Goal: Check status: Check status

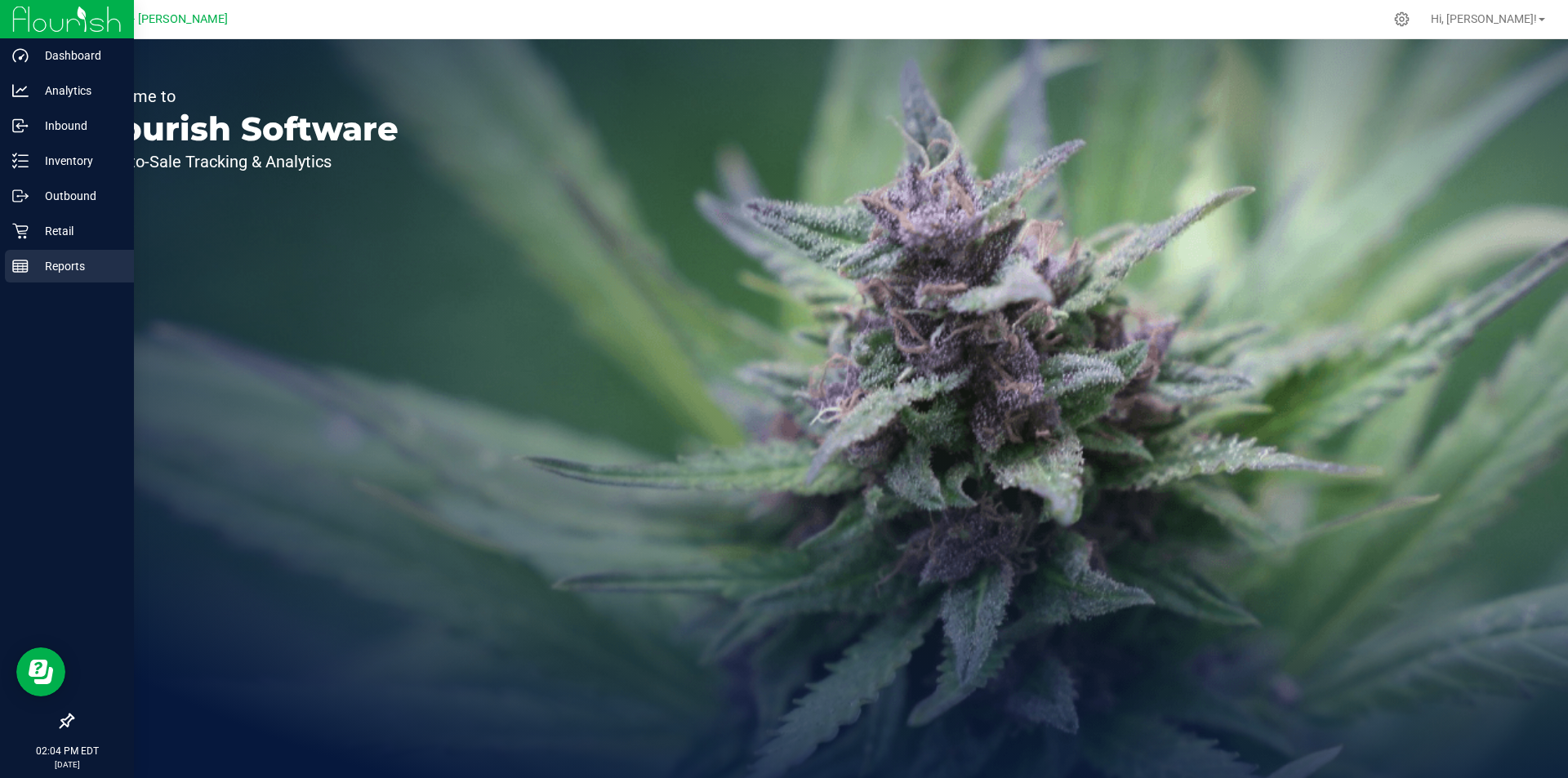
click at [53, 264] on p "Reports" at bounding box center [77, 267] width 98 height 20
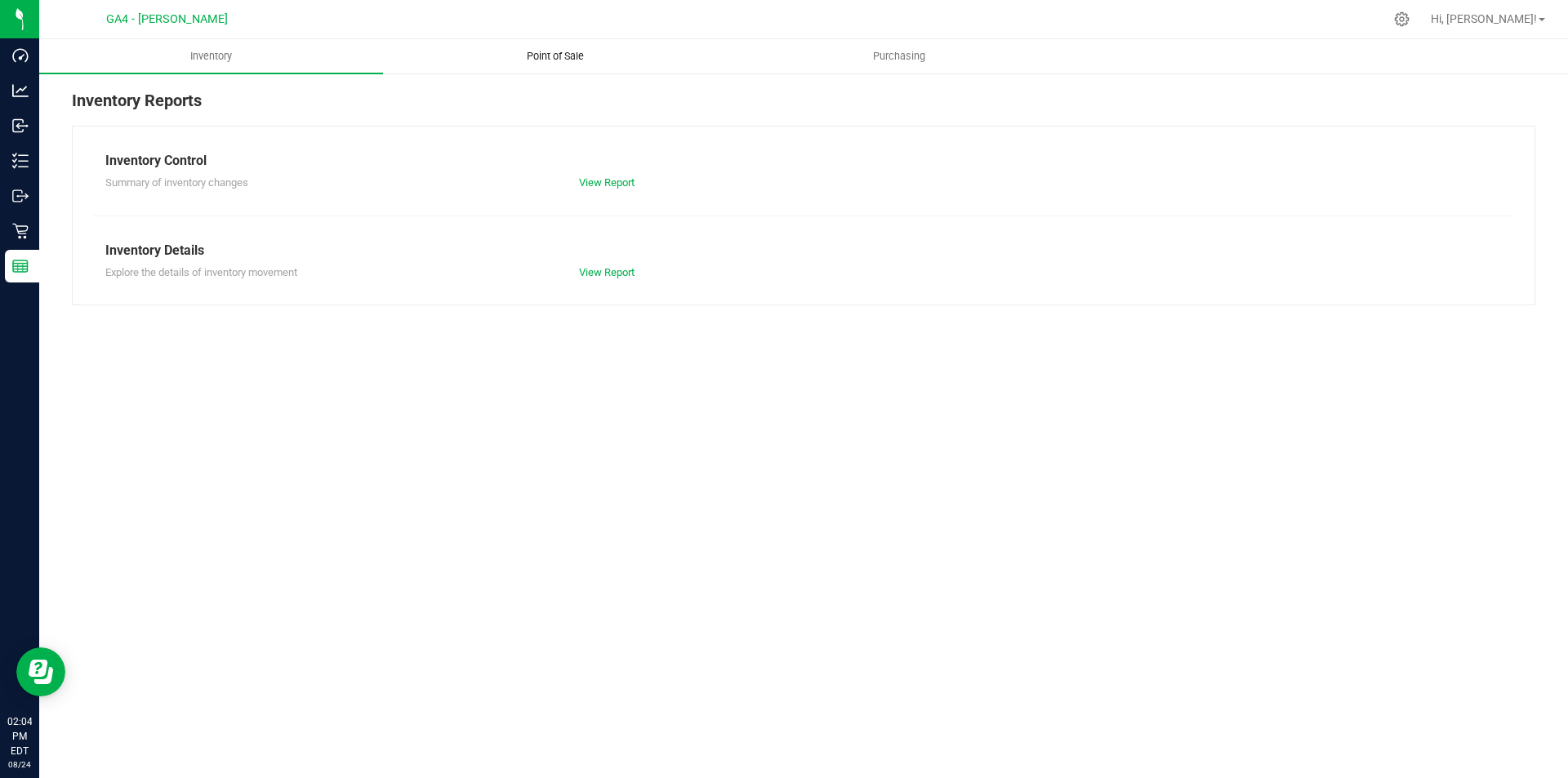
click at [552, 59] on span "Point of Sale" at bounding box center [555, 56] width 101 height 15
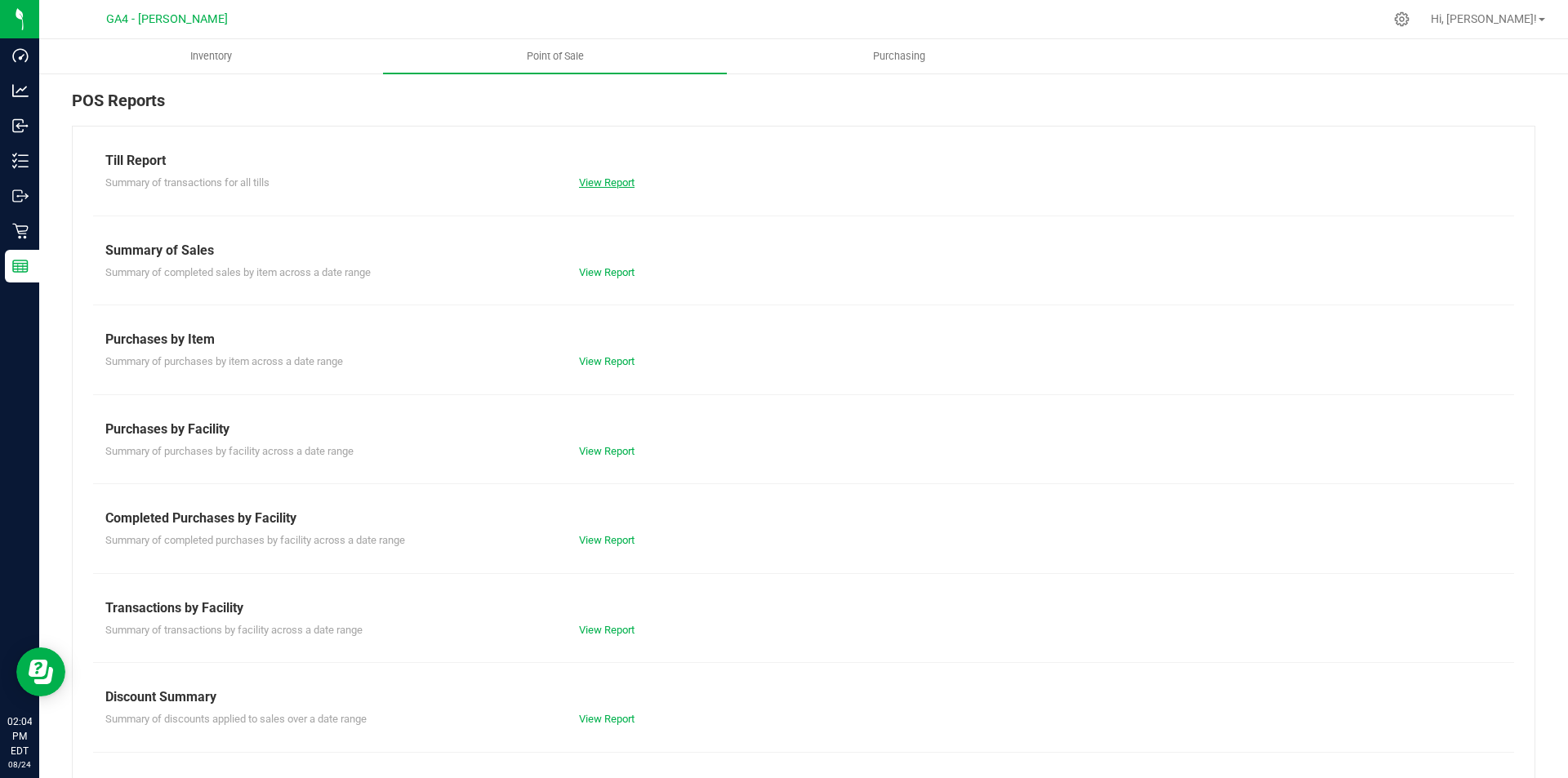
click at [611, 183] on link "View Report" at bounding box center [607, 182] width 56 height 12
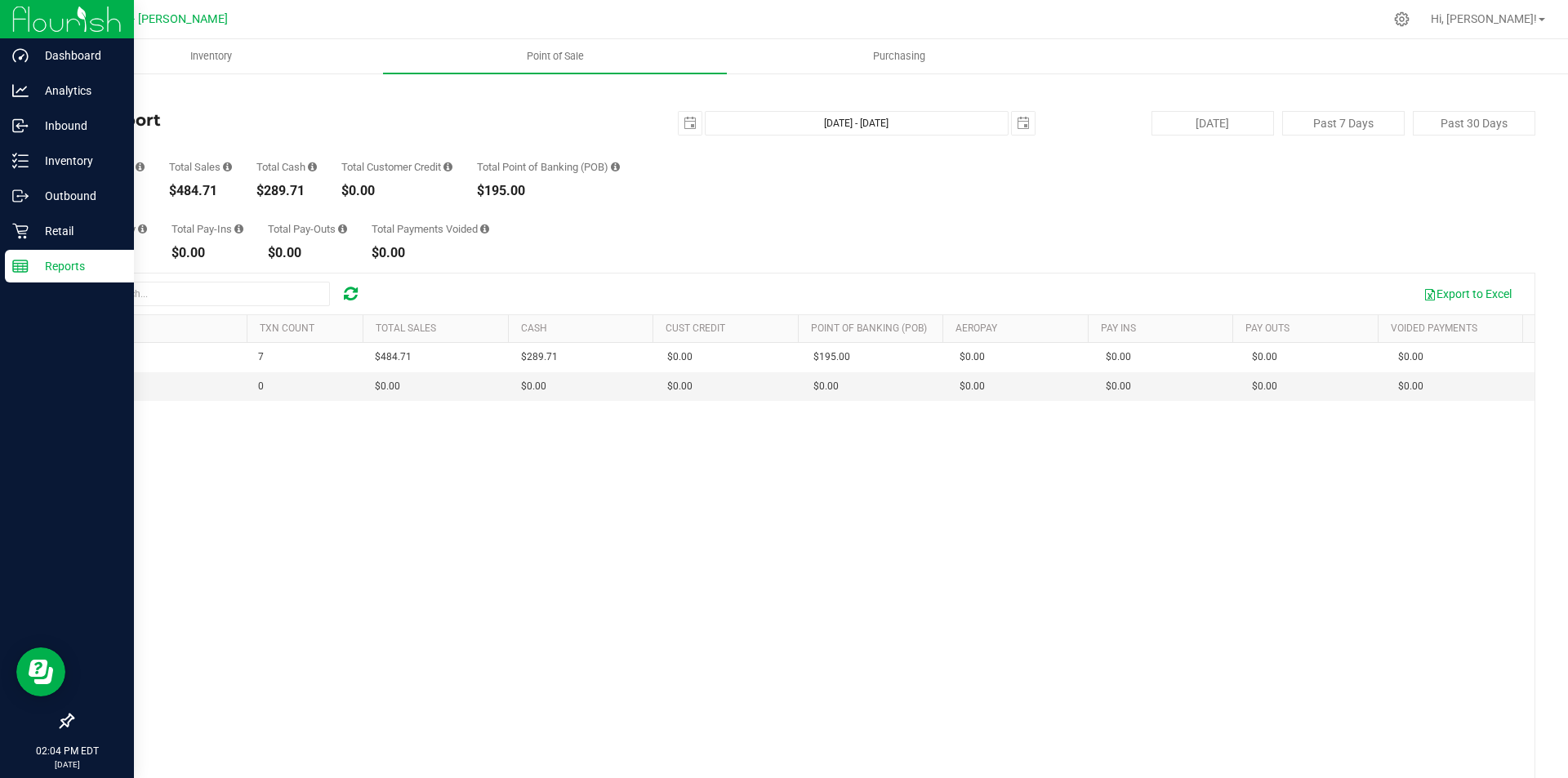
click at [45, 23] on img at bounding box center [67, 19] width 109 height 38
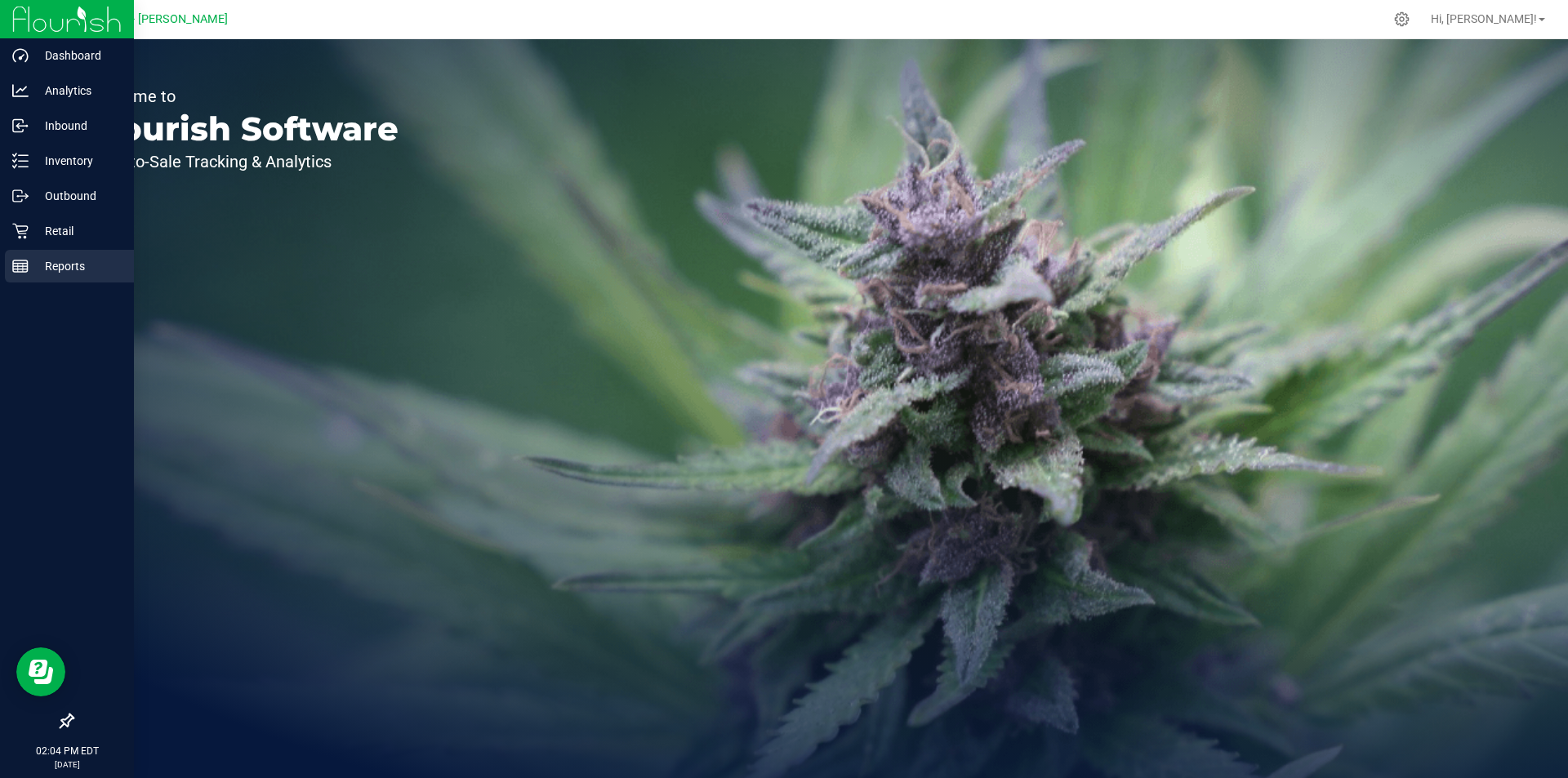
click at [46, 260] on p "Reports" at bounding box center [77, 267] width 98 height 20
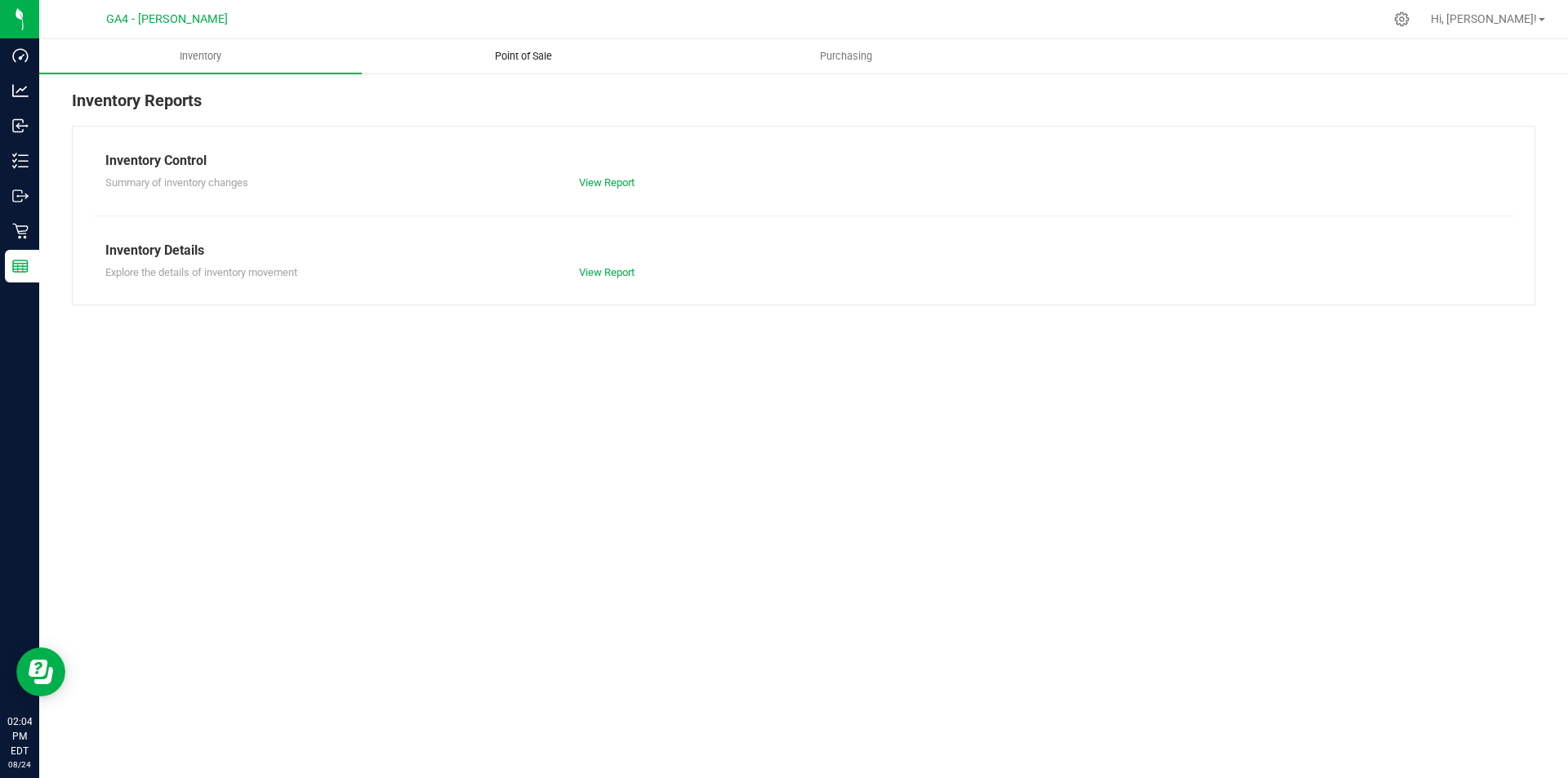
click at [509, 57] on span "Point of Sale" at bounding box center [523, 56] width 101 height 15
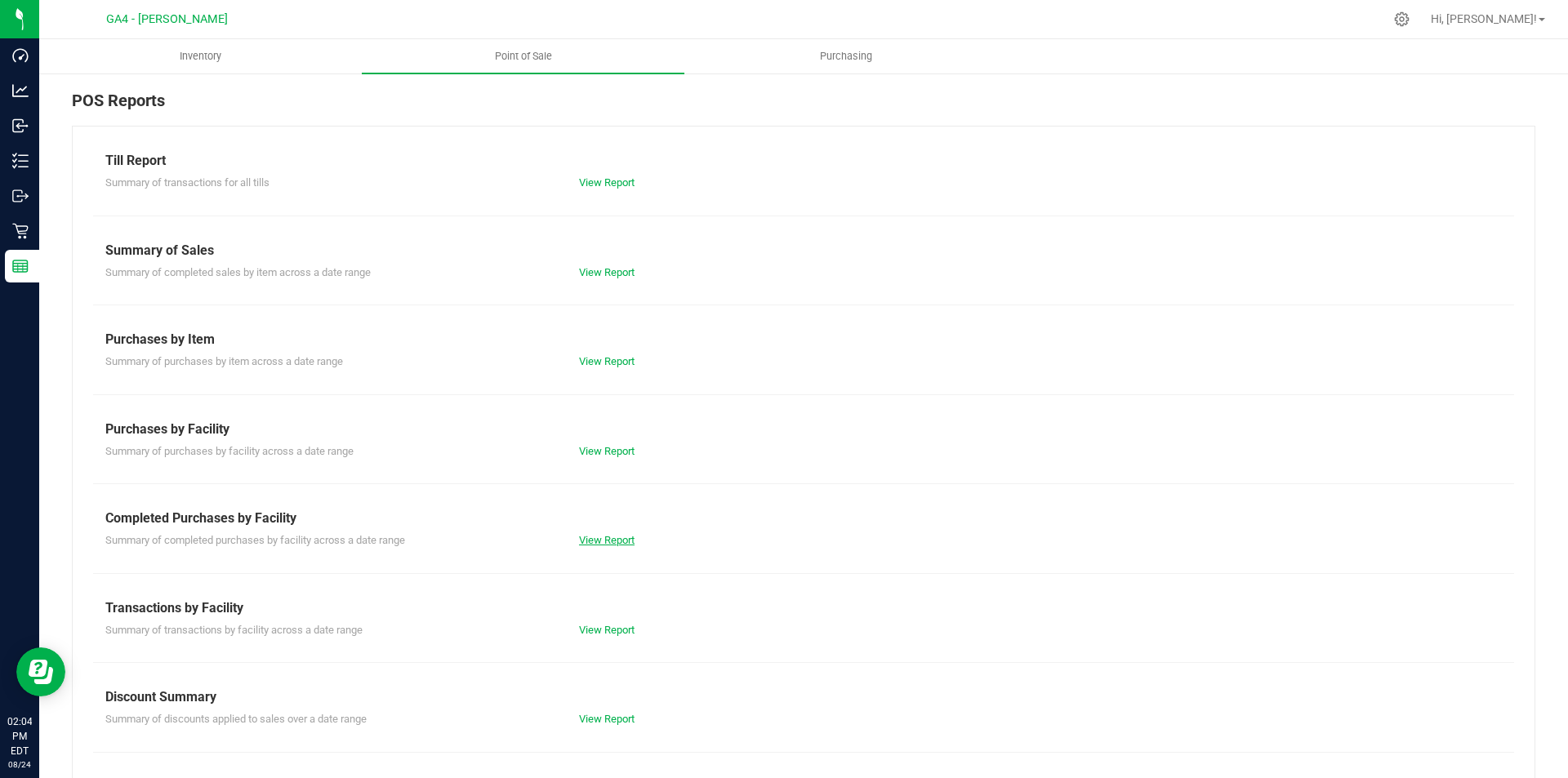
click at [610, 540] on link "View Report" at bounding box center [607, 539] width 56 height 12
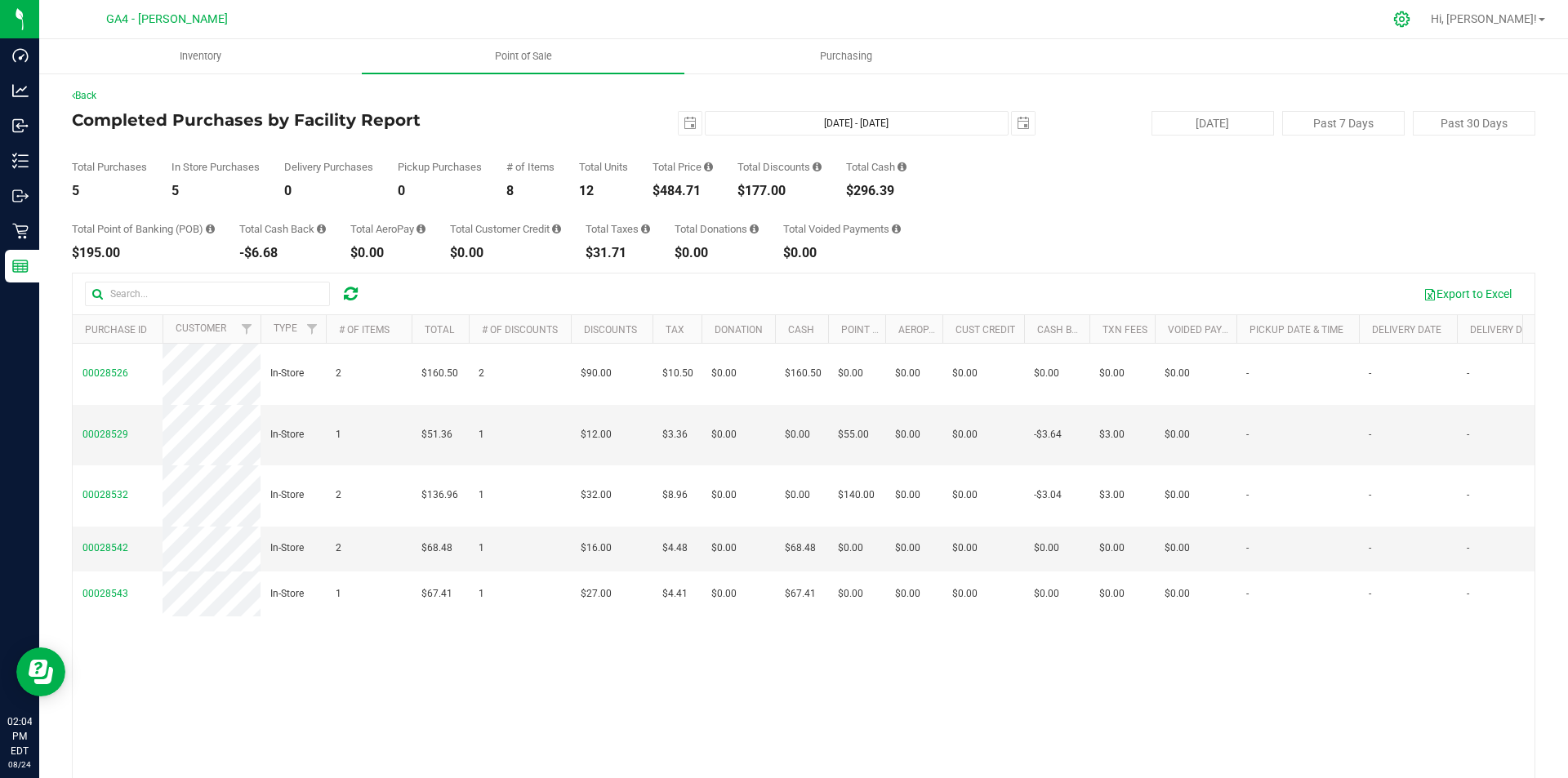
click at [1414, 14] on div at bounding box center [1402, 19] width 23 height 17
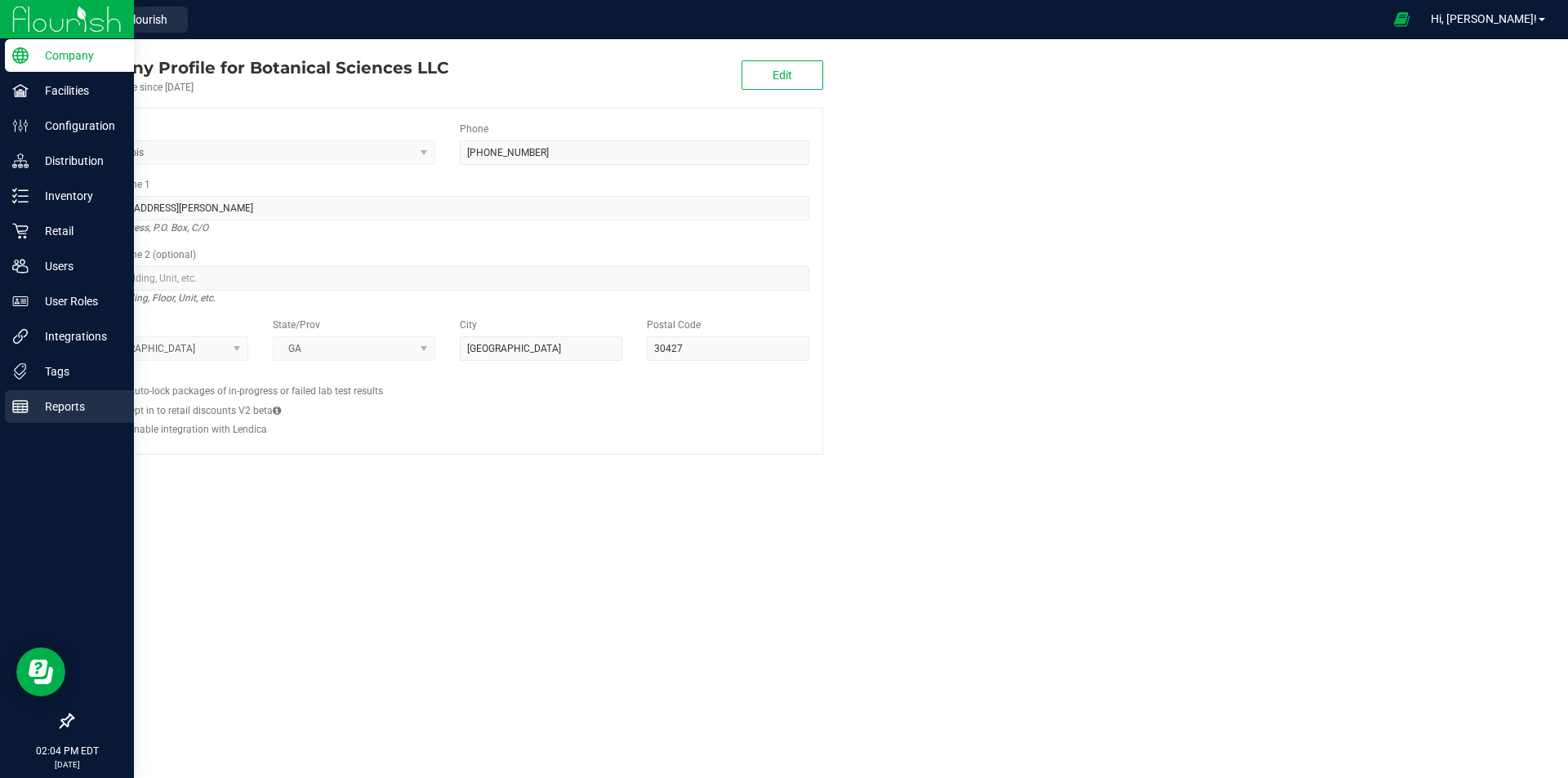
click at [76, 401] on p "Reports" at bounding box center [77, 407] width 98 height 20
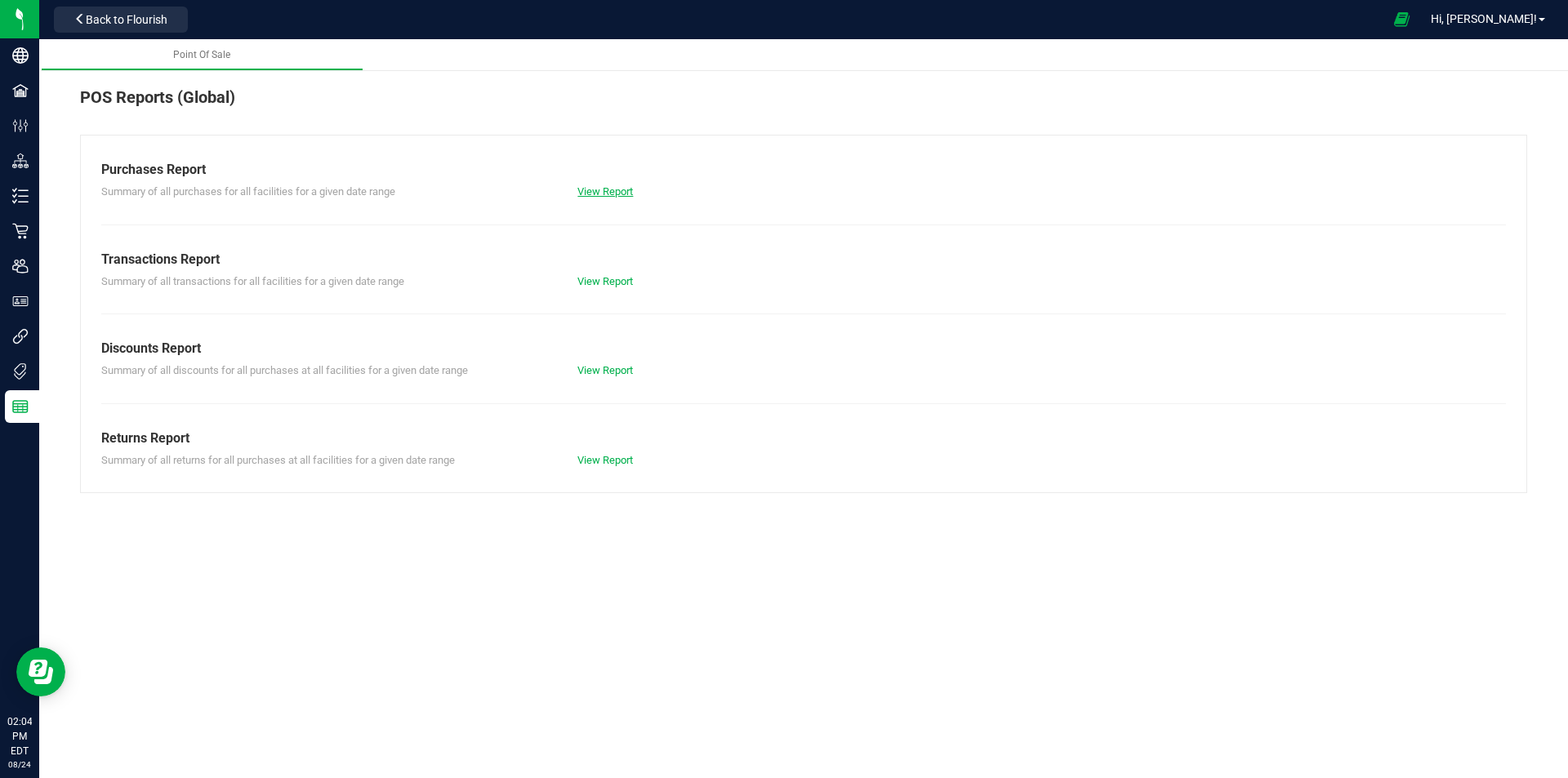
click at [602, 189] on link "View Report" at bounding box center [605, 191] width 56 height 12
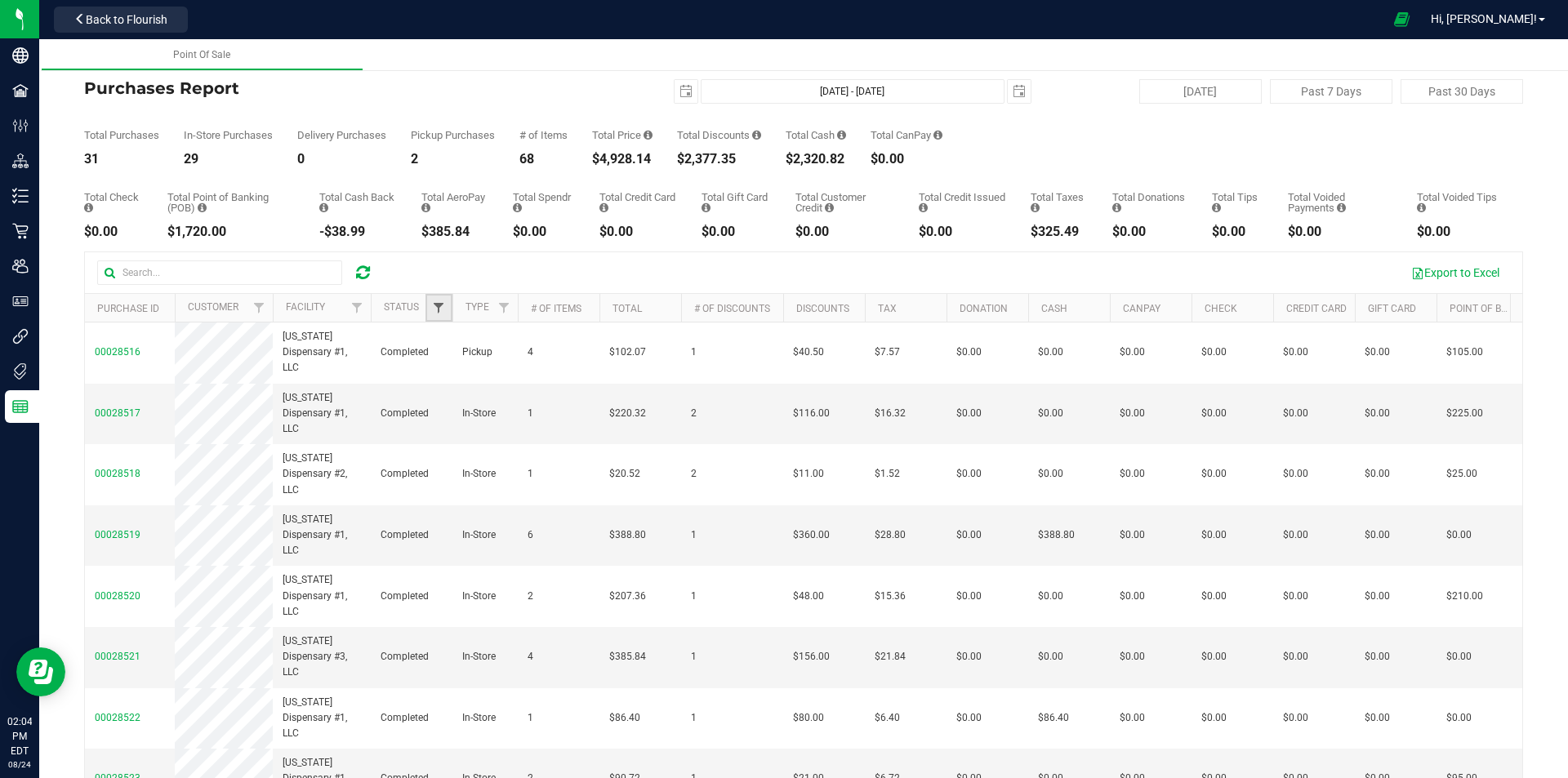
click at [437, 310] on span "Filter" at bounding box center [438, 308] width 13 height 13
click at [446, 420] on input "Completed" at bounding box center [447, 422] width 11 height 11
checkbox input "true"
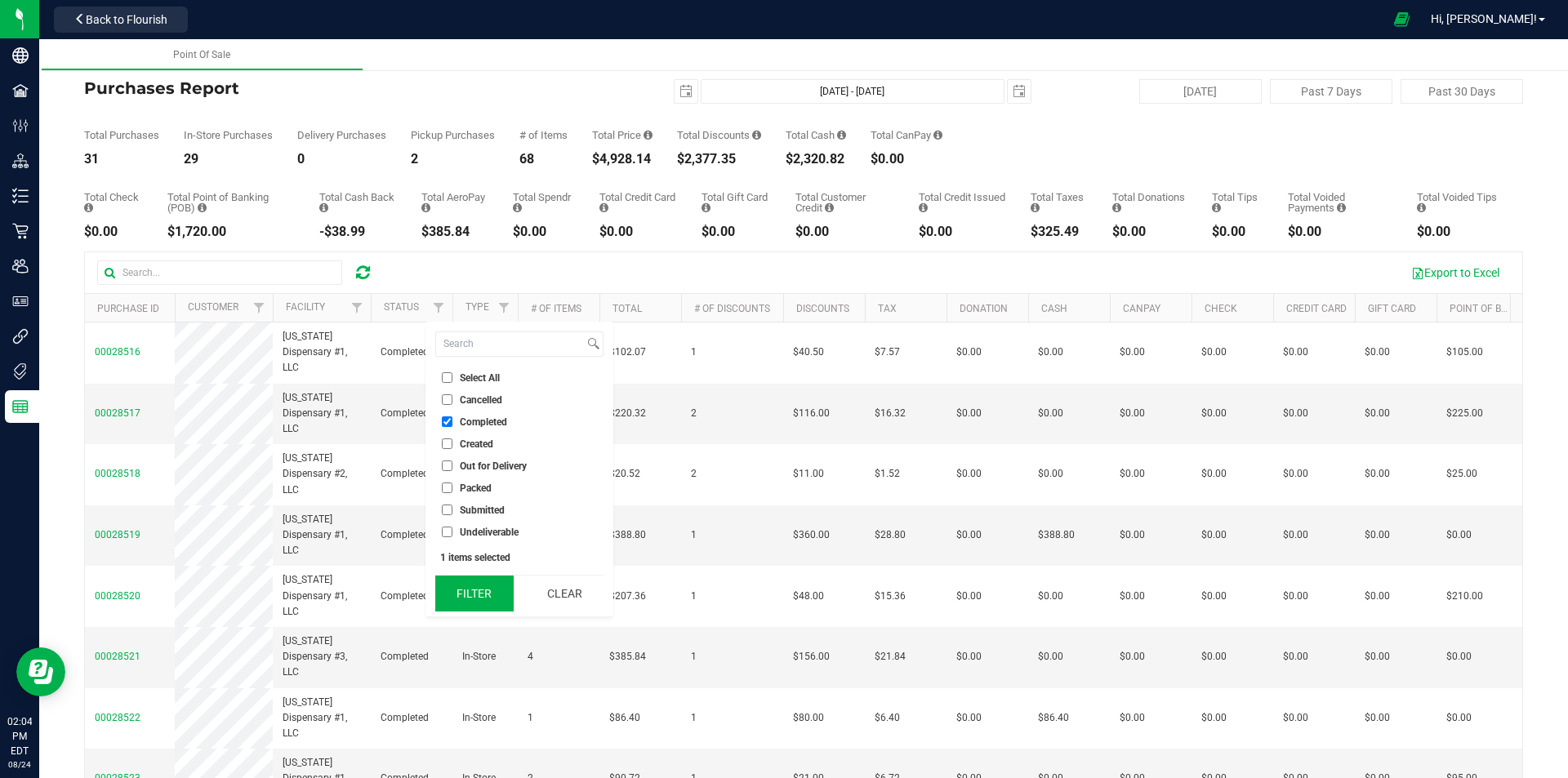
click at [477, 587] on button "Filter" at bounding box center [475, 593] width 78 height 36
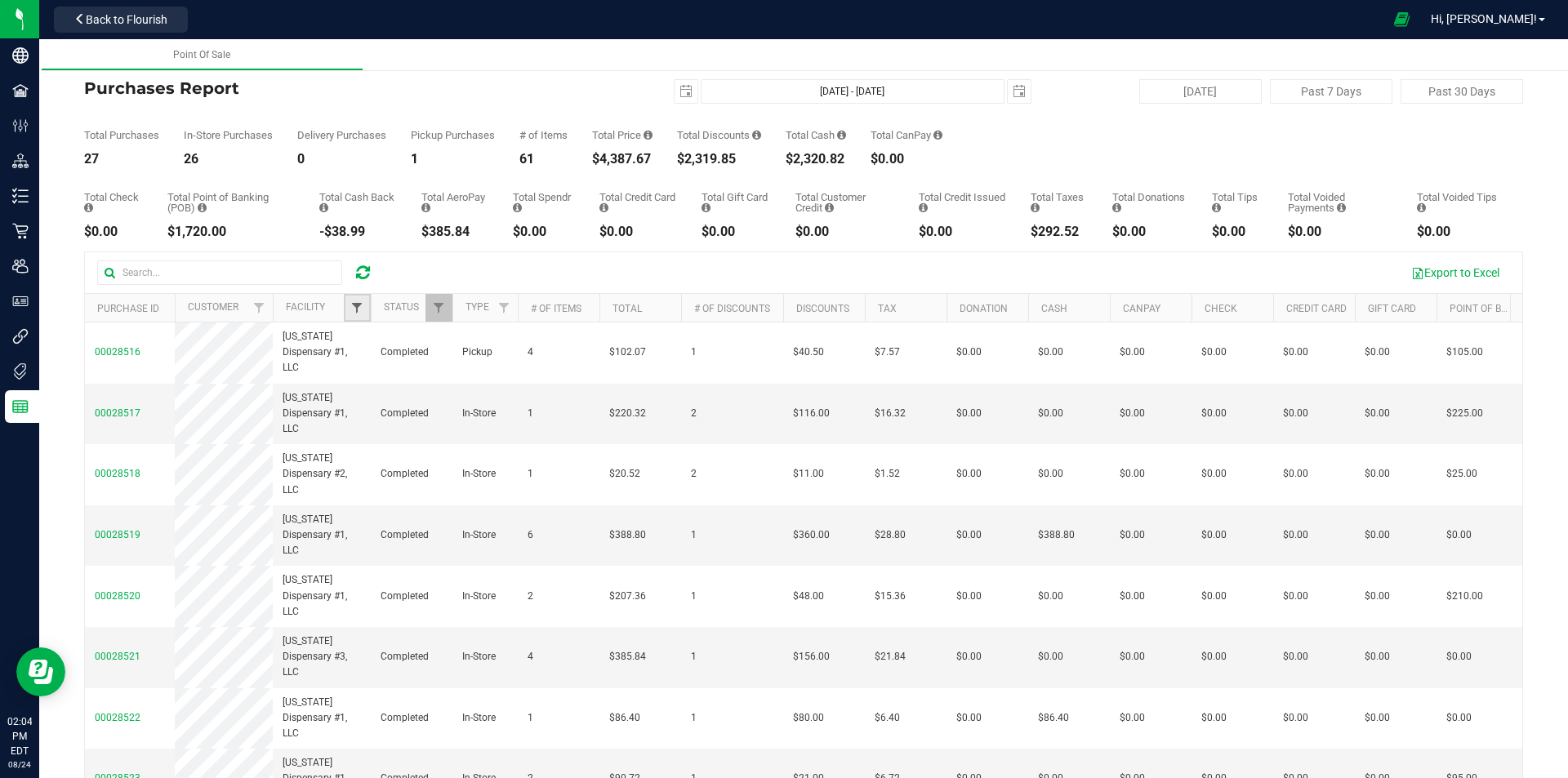
click at [358, 305] on span "Filter" at bounding box center [357, 308] width 13 height 13
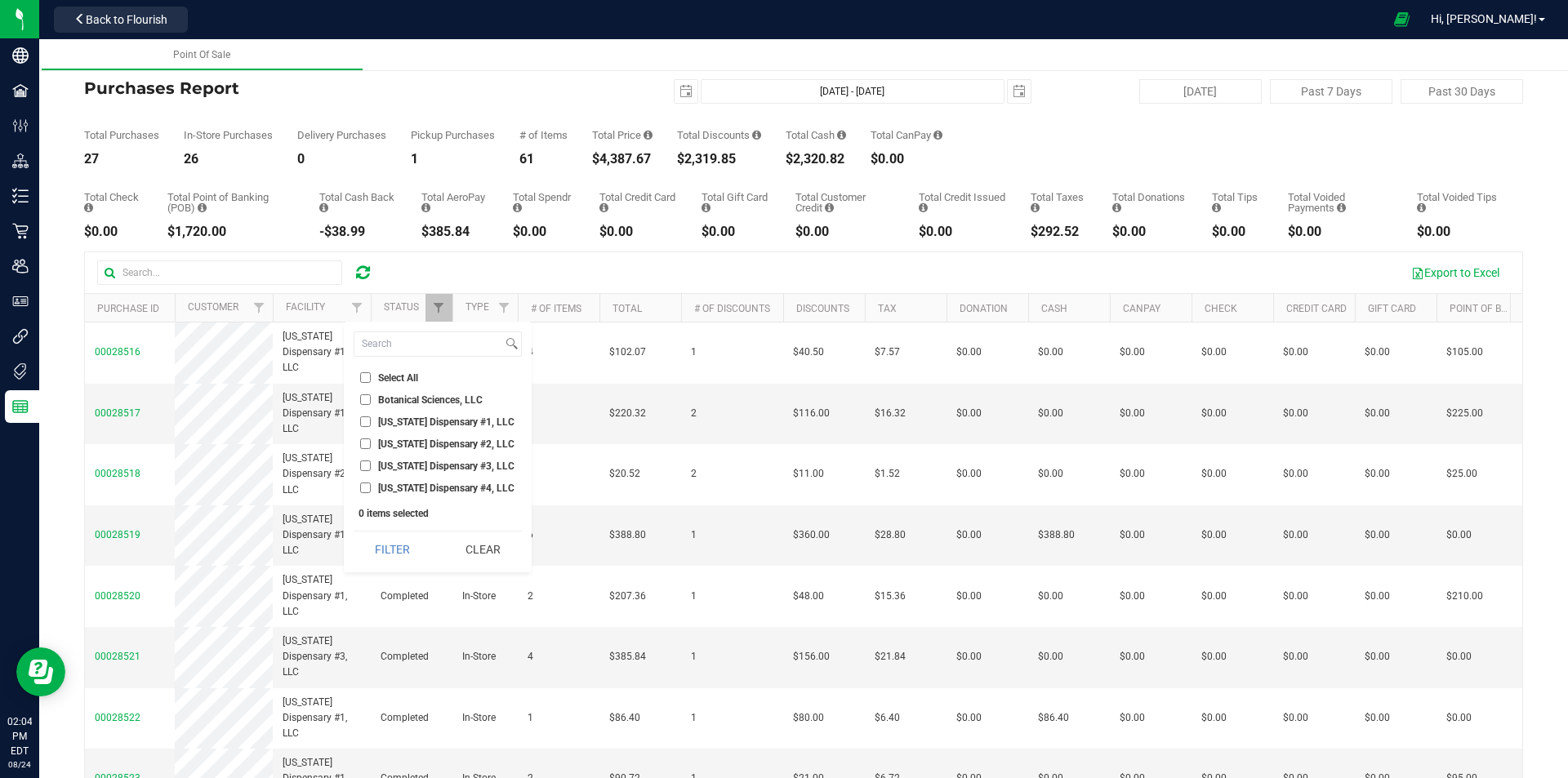
click at [367, 421] on input "[US_STATE] Dispensary #1, LLC" at bounding box center [365, 422] width 11 height 11
checkbox input "true"
click at [385, 546] on button "Filter" at bounding box center [393, 549] width 78 height 36
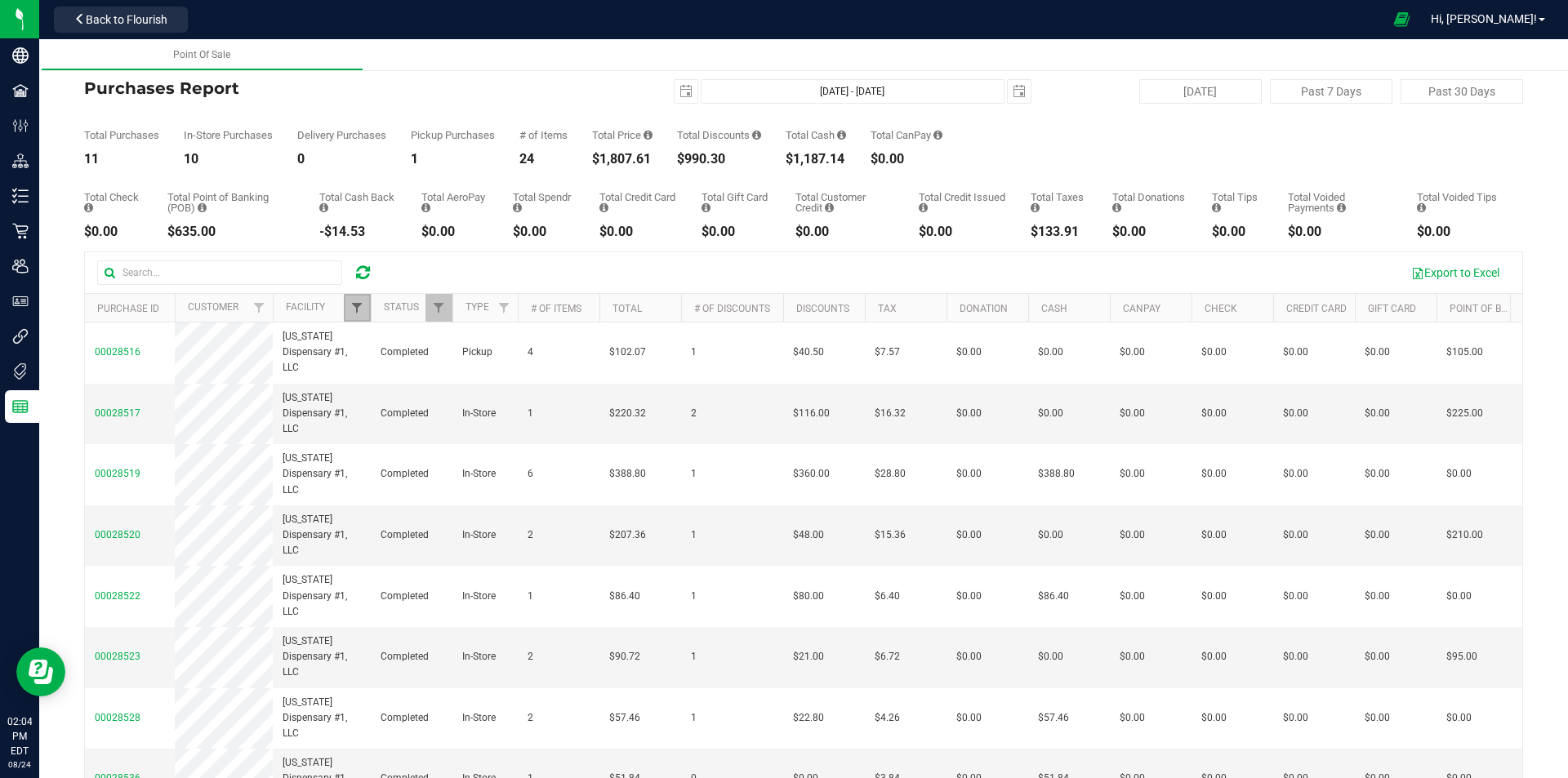
click at [363, 307] on span "Filter" at bounding box center [357, 308] width 13 height 13
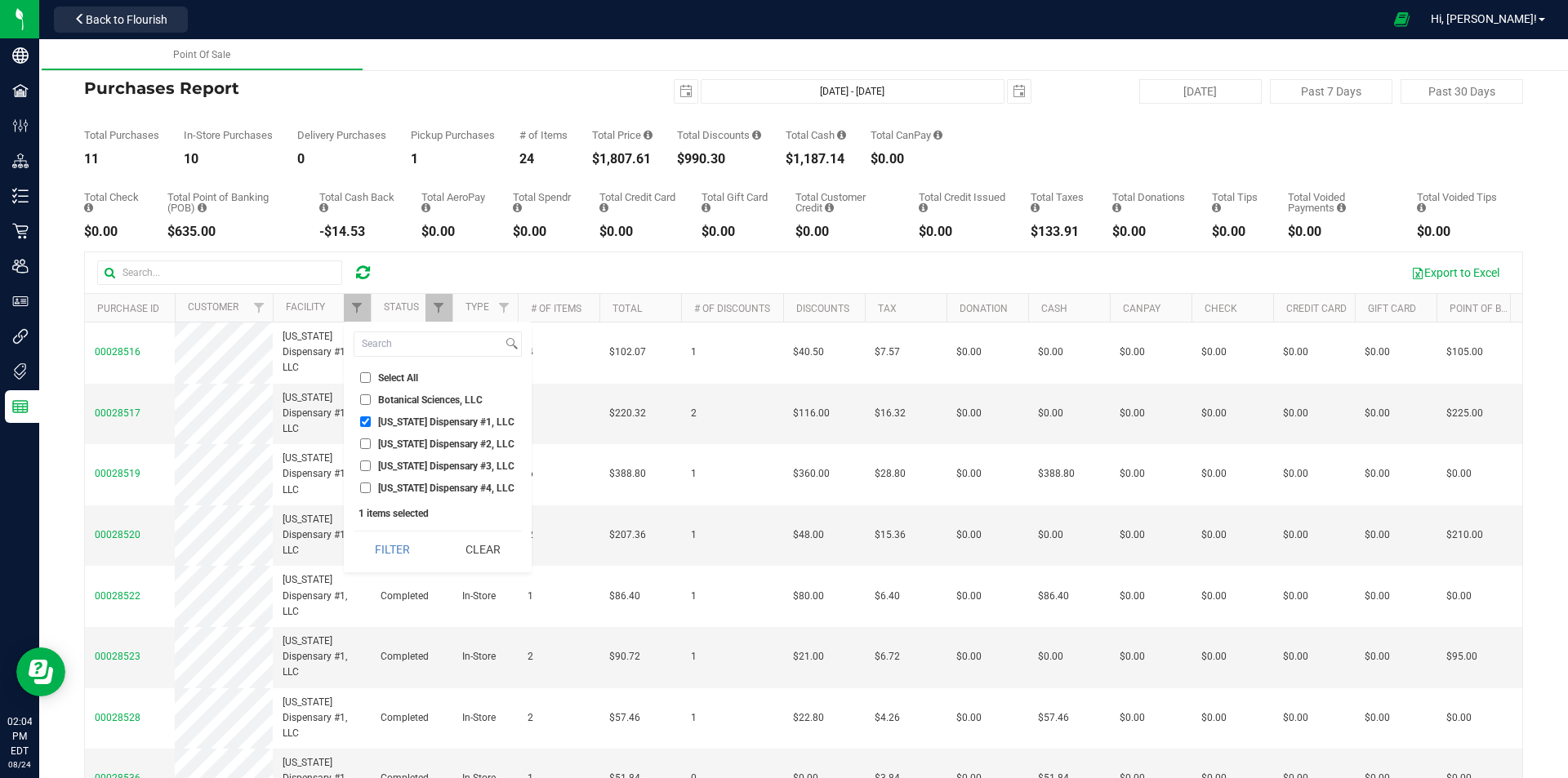
click at [364, 444] on input "[US_STATE] Dispensary #2, LLC" at bounding box center [365, 444] width 11 height 11
checkbox input "true"
click at [367, 424] on input "[US_STATE] Dispensary #1, LLC" at bounding box center [365, 422] width 11 height 11
checkbox input "false"
click at [389, 539] on button "Filter" at bounding box center [393, 549] width 78 height 36
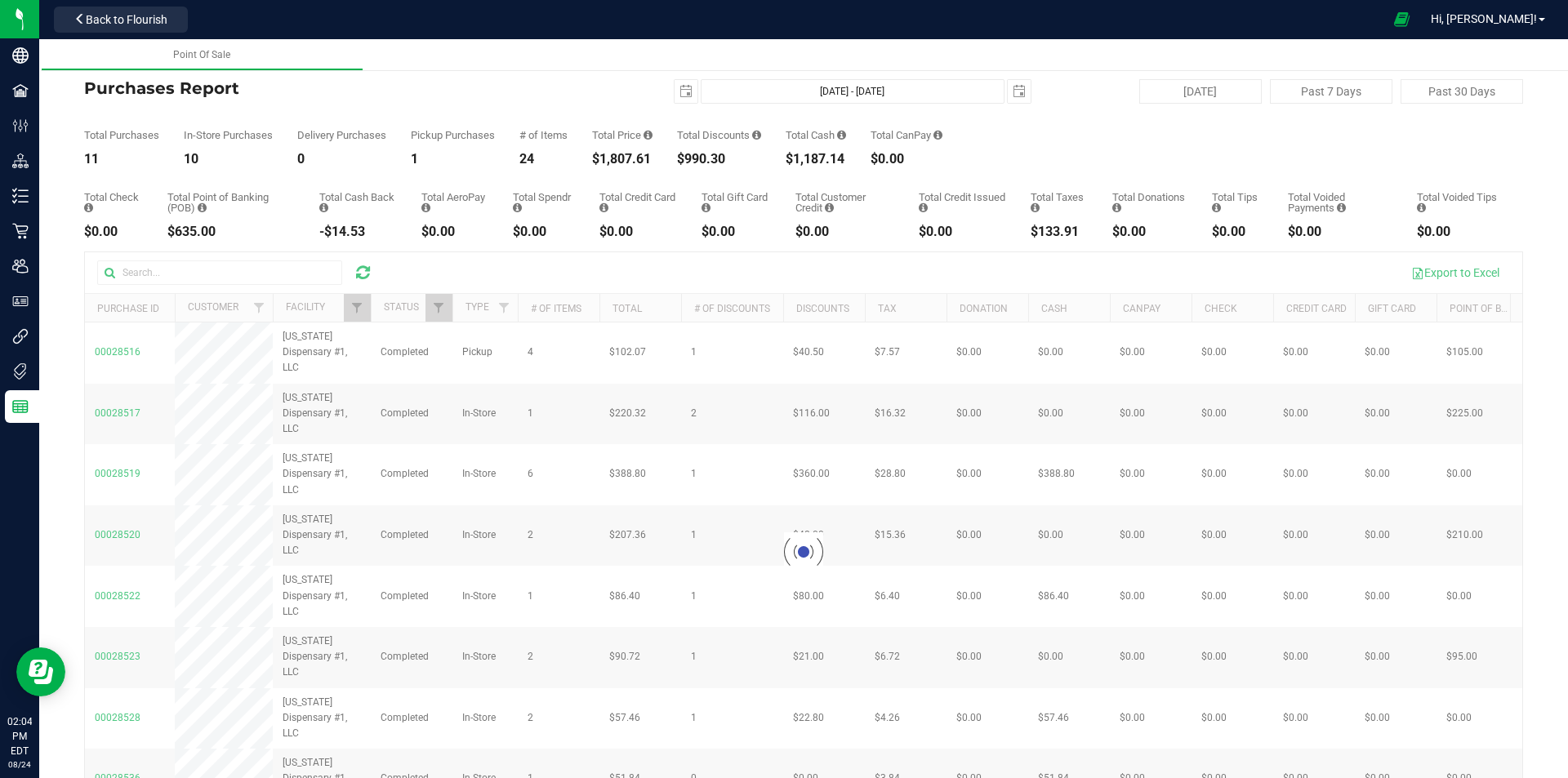
checkbox input "true"
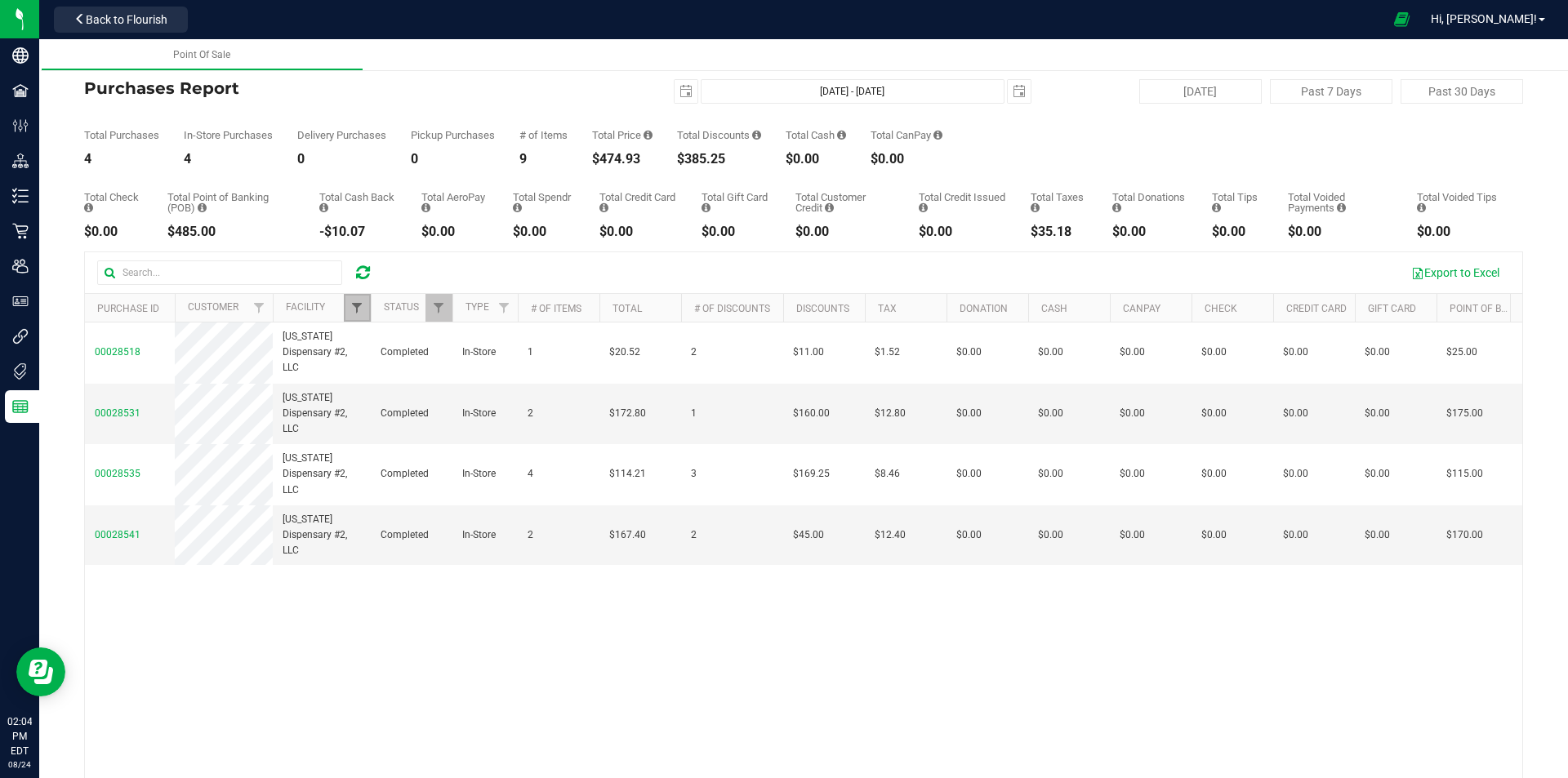
click at [354, 306] on span "Filter" at bounding box center [357, 308] width 13 height 13
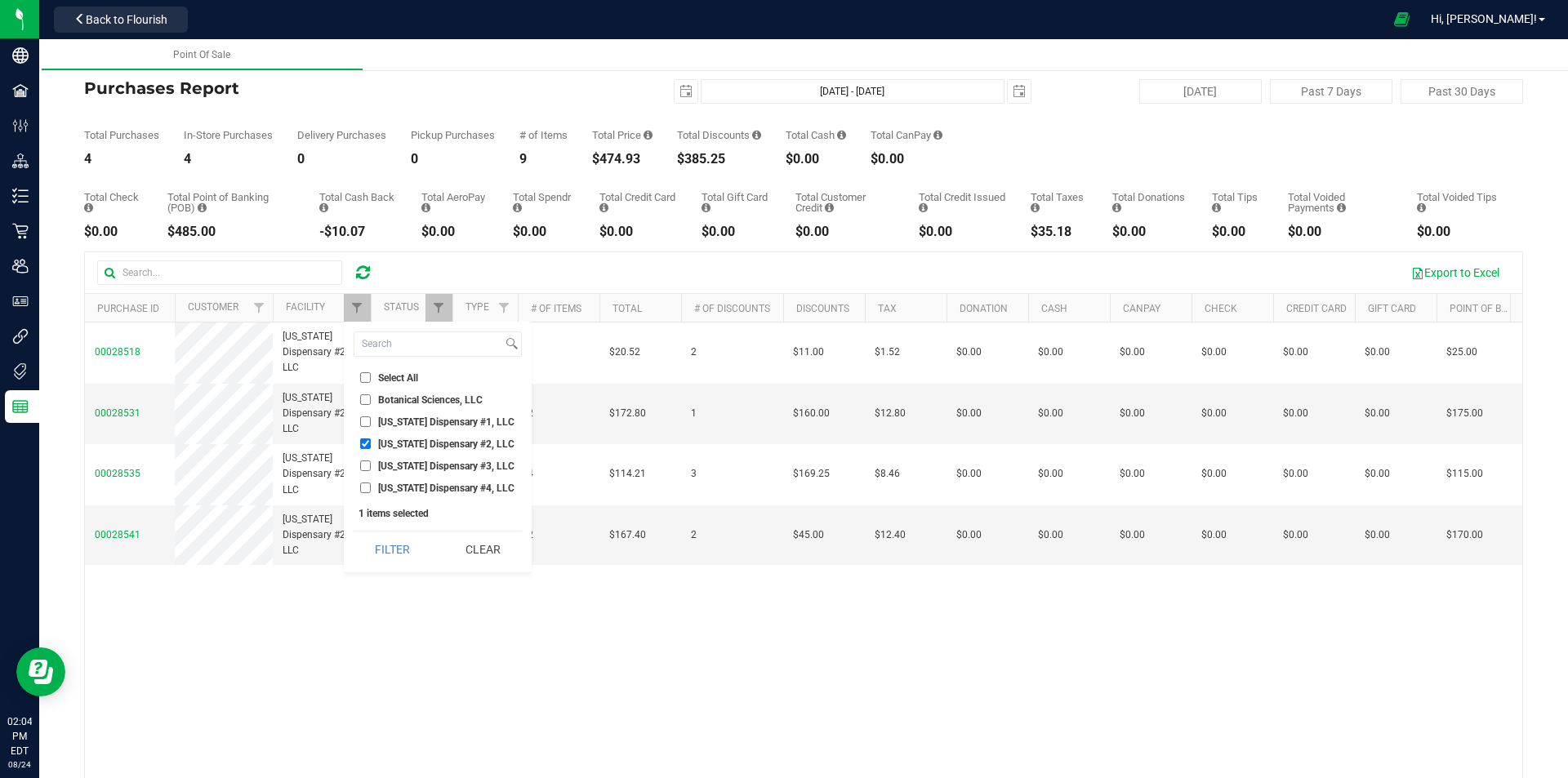
click at [365, 469] on input "[US_STATE] Dispensary #3, LLC" at bounding box center [365, 466] width 11 height 11
checkbox input "true"
click at [365, 448] on input "[US_STATE] Dispensary #2, LLC" at bounding box center [365, 444] width 11 height 11
checkbox input "false"
click at [389, 544] on button "Filter" at bounding box center [393, 549] width 78 height 36
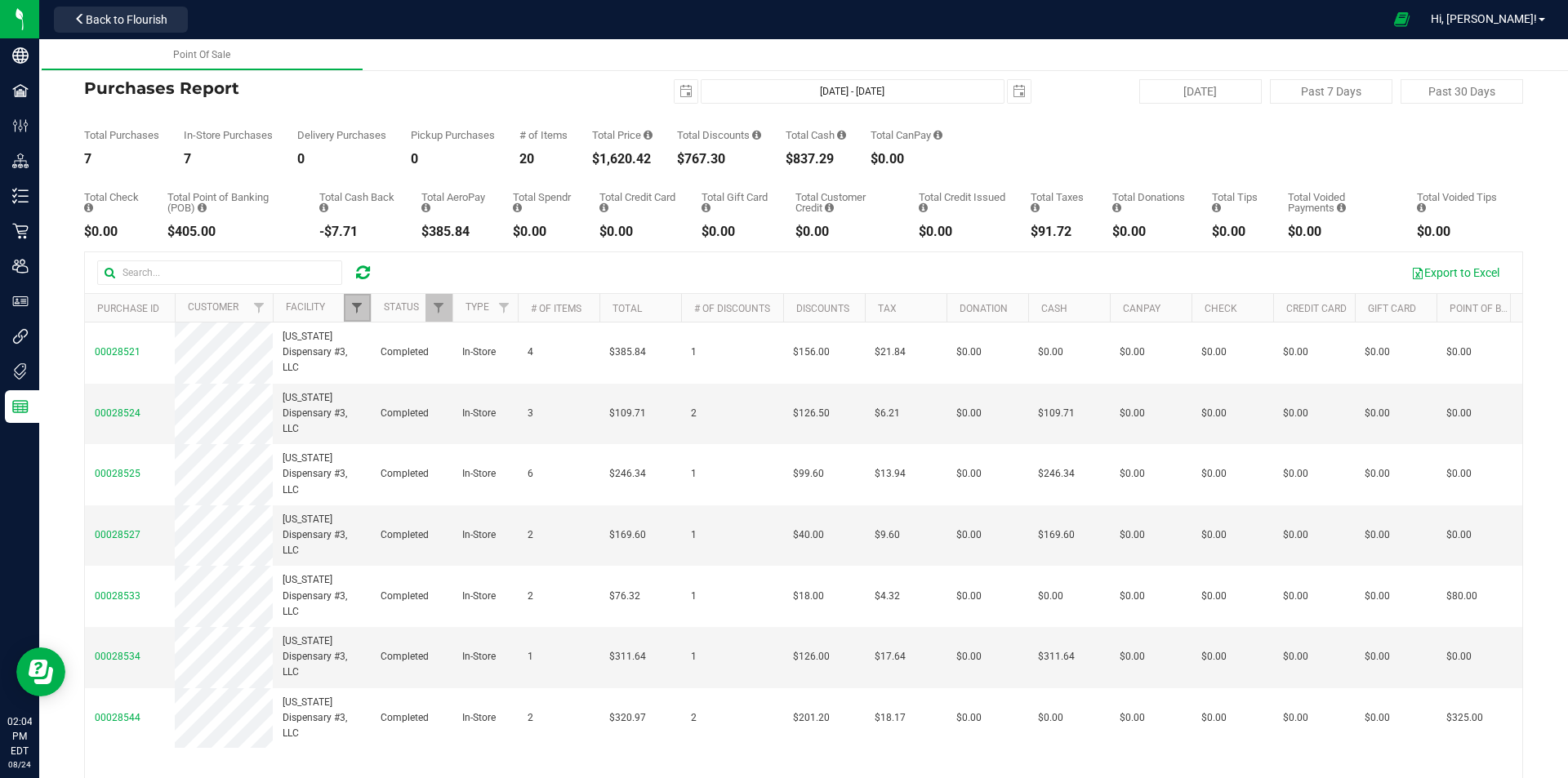
click at [362, 309] on span "Filter" at bounding box center [357, 308] width 13 height 13
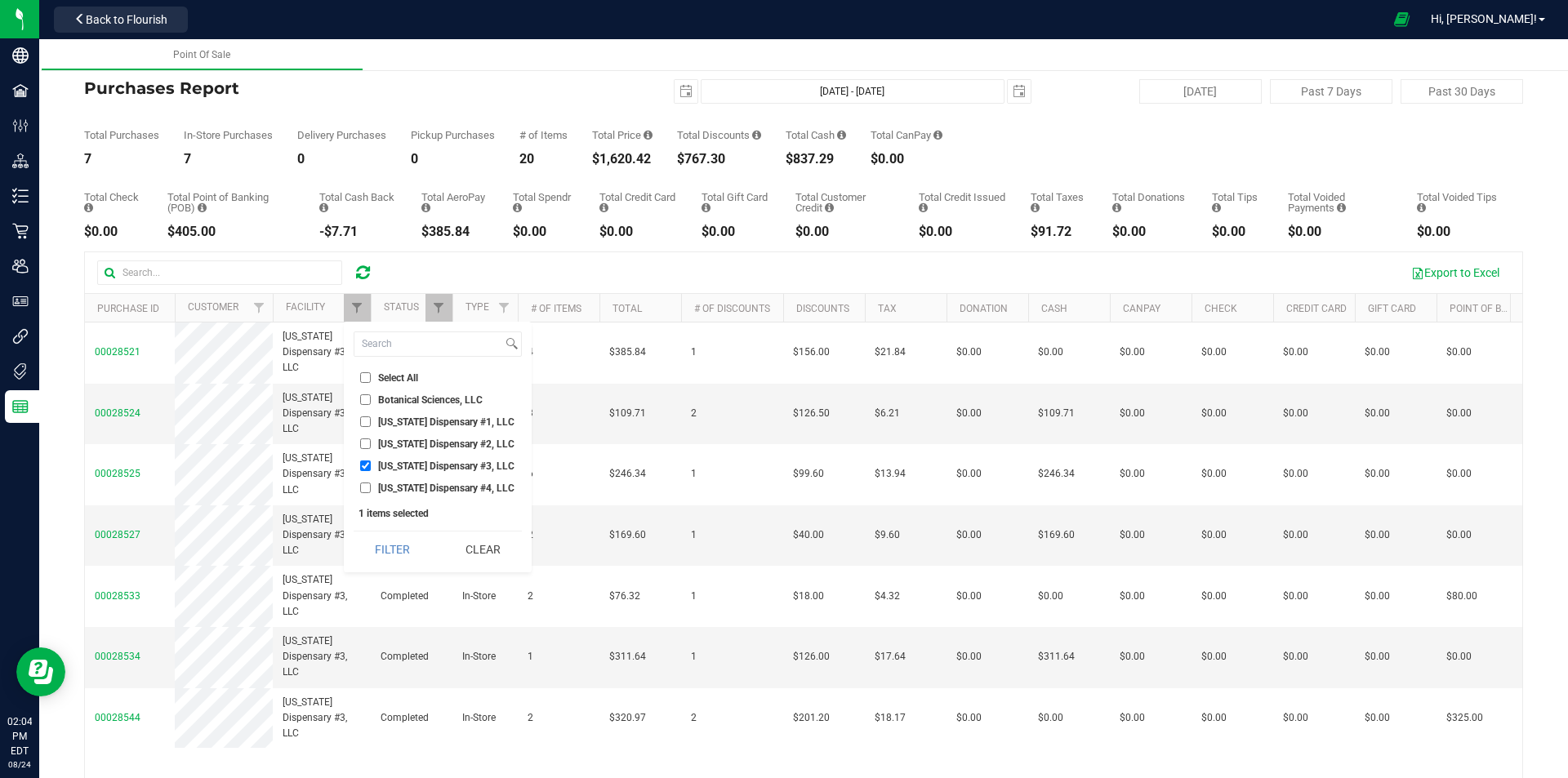
click at [365, 484] on input "[US_STATE] Dispensary #4, LLC" at bounding box center [365, 488] width 11 height 11
checkbox input "true"
click at [362, 465] on input "[US_STATE] Dispensary #3, LLC" at bounding box center [365, 466] width 11 height 11
checkbox input "false"
click at [391, 548] on button "Filter" at bounding box center [393, 549] width 78 height 36
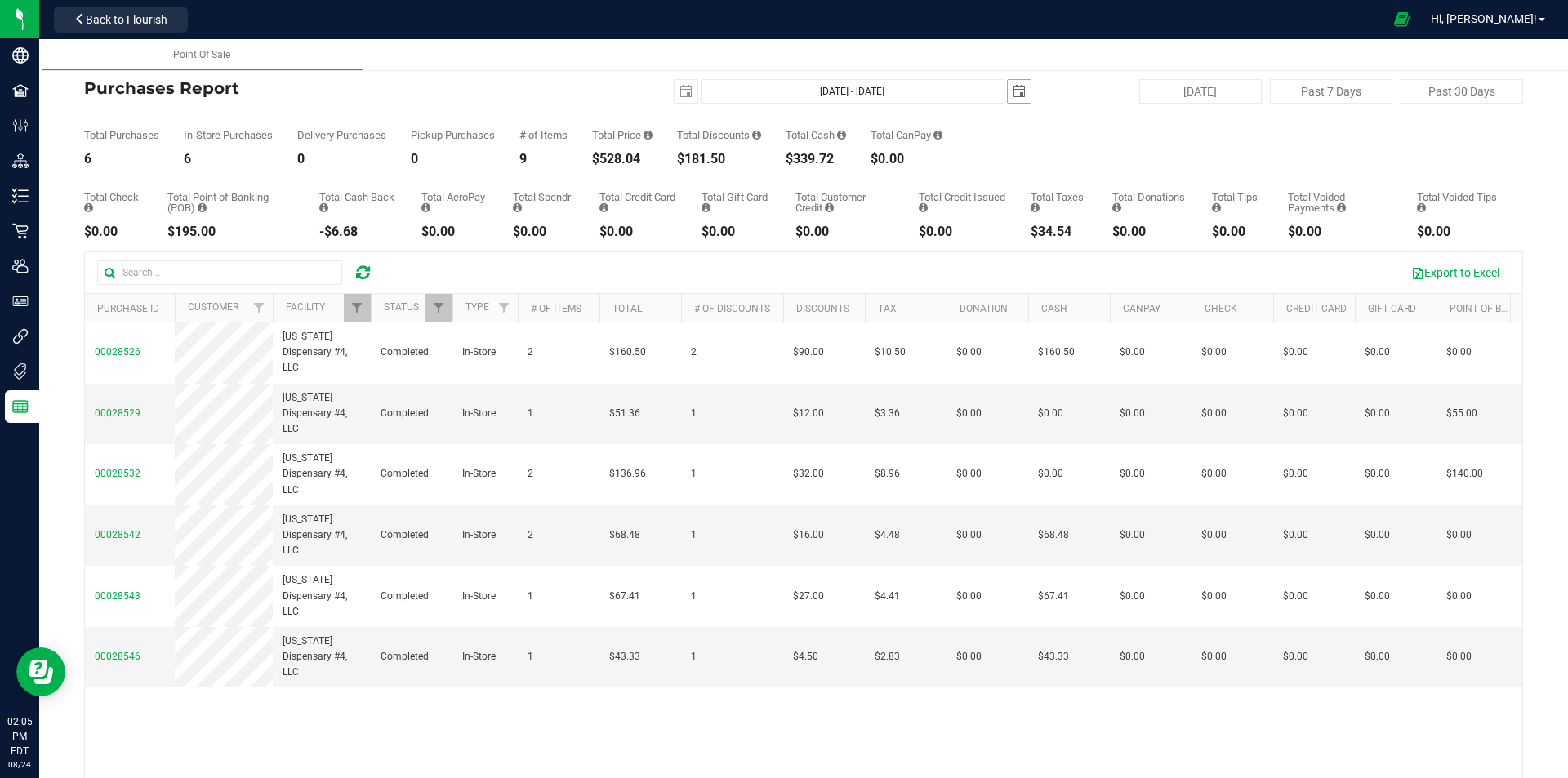
click at [1013, 87] on span "select" at bounding box center [1020, 91] width 13 height 13
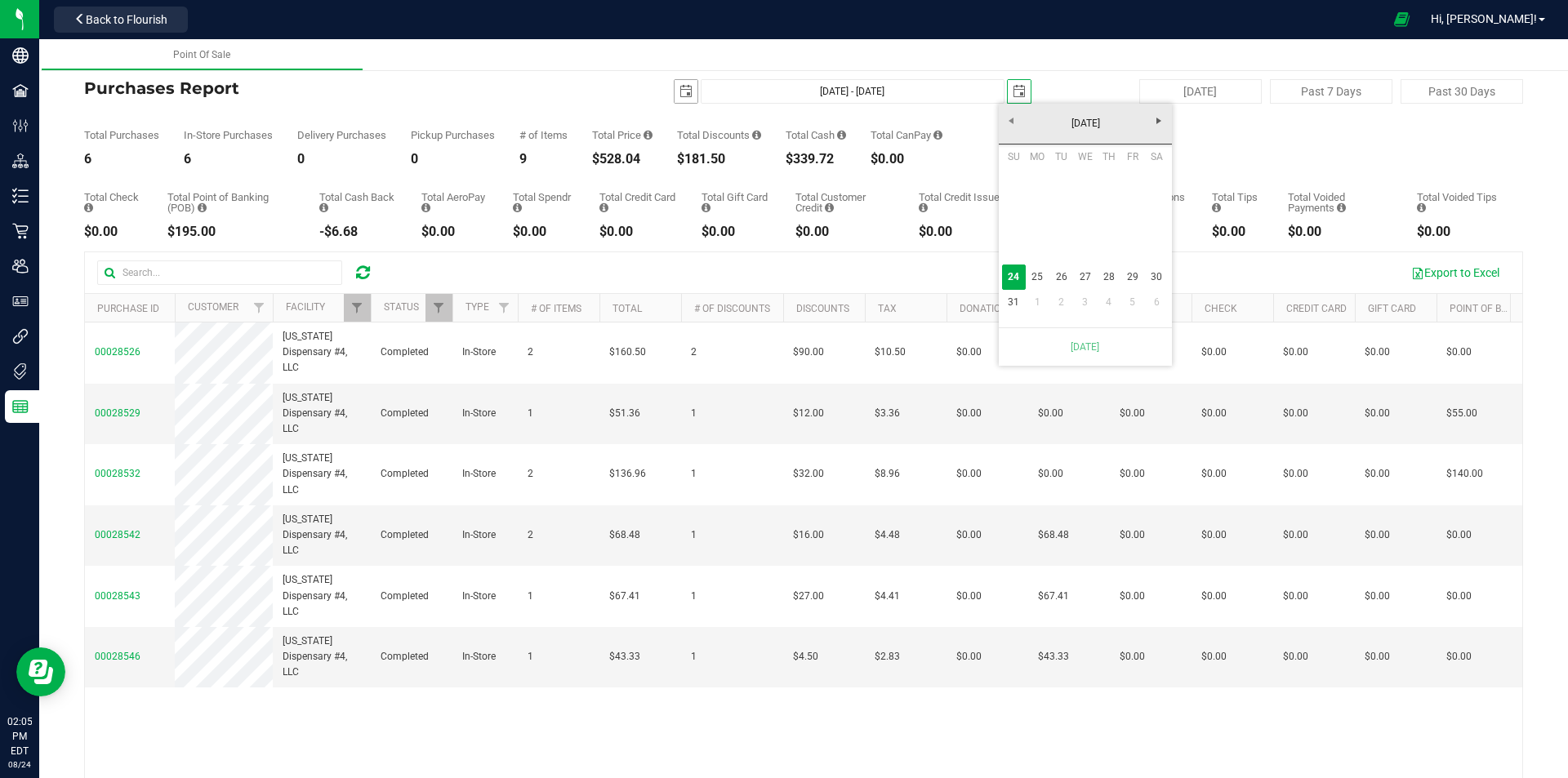
click at [682, 93] on span "select" at bounding box center [686, 91] width 13 height 13
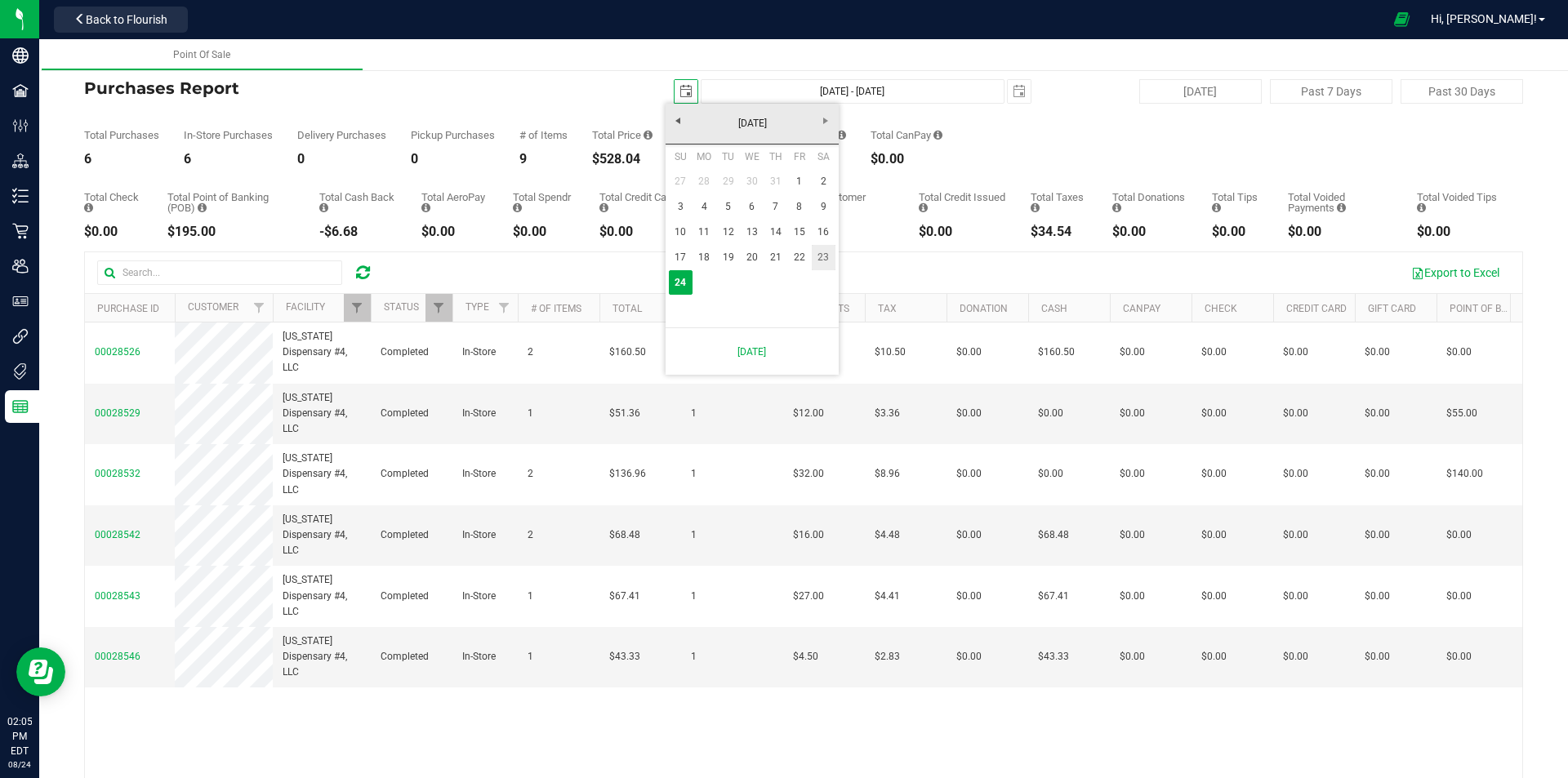
click at [822, 261] on link "23" at bounding box center [824, 258] width 24 height 26
type input "[DATE]"
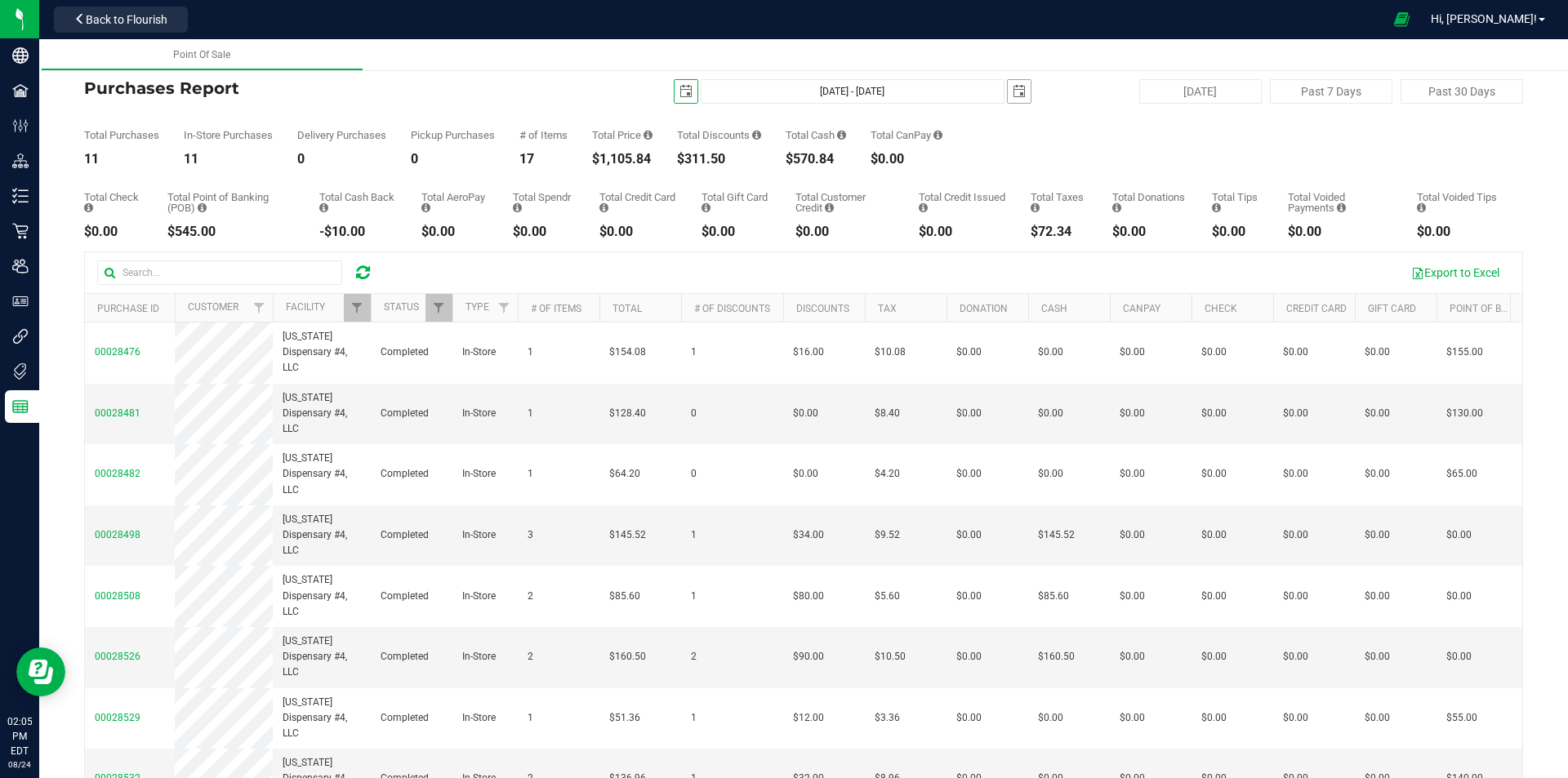
click at [1014, 93] on span "select" at bounding box center [1020, 91] width 13 height 13
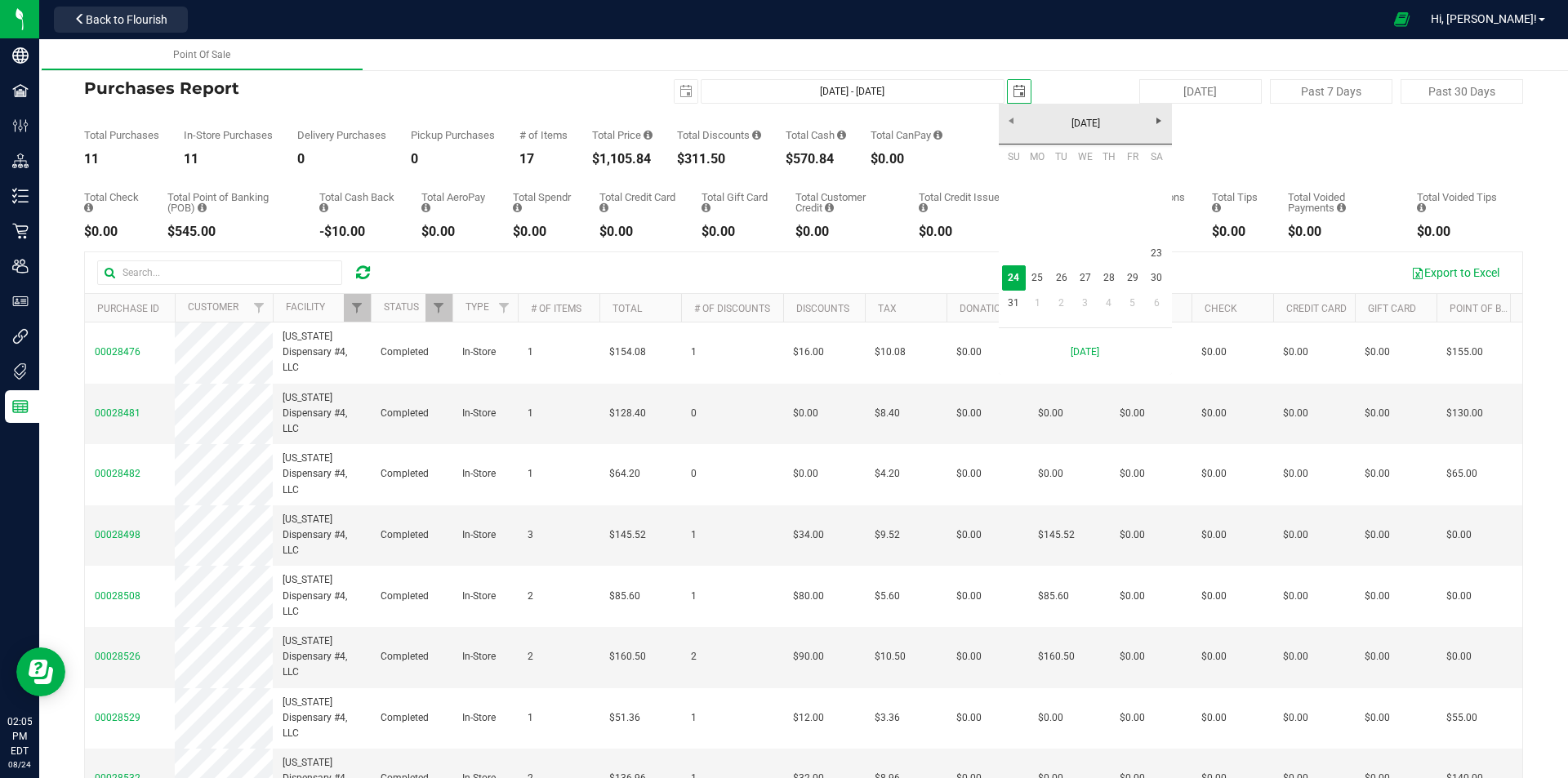
scroll to position [0, 41]
click at [1153, 249] on link "23" at bounding box center [1157, 253] width 24 height 26
type input "[DATE] - [DATE]"
type input "[DATE]"
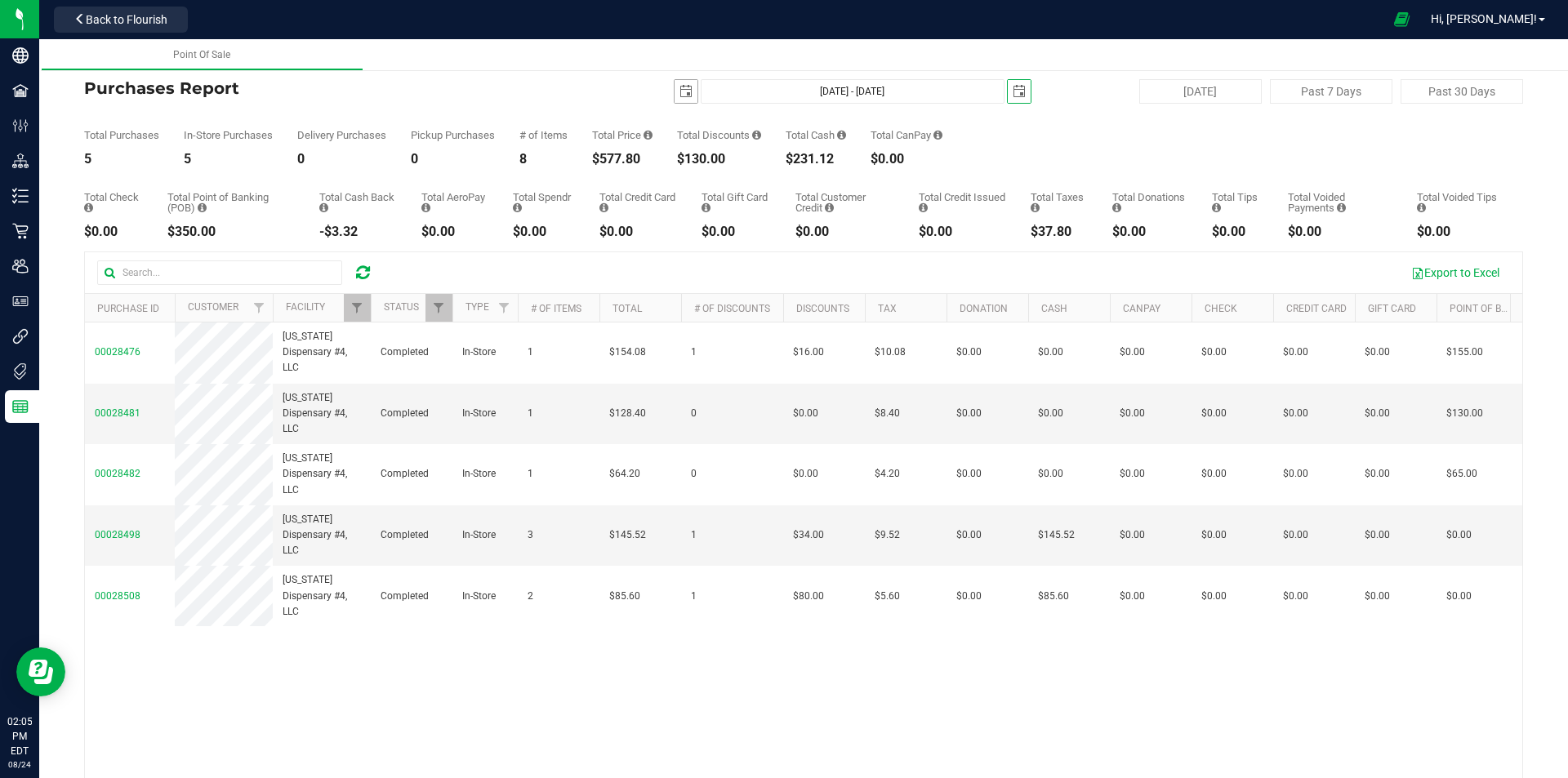
click at [683, 92] on span "select" at bounding box center [686, 91] width 13 height 13
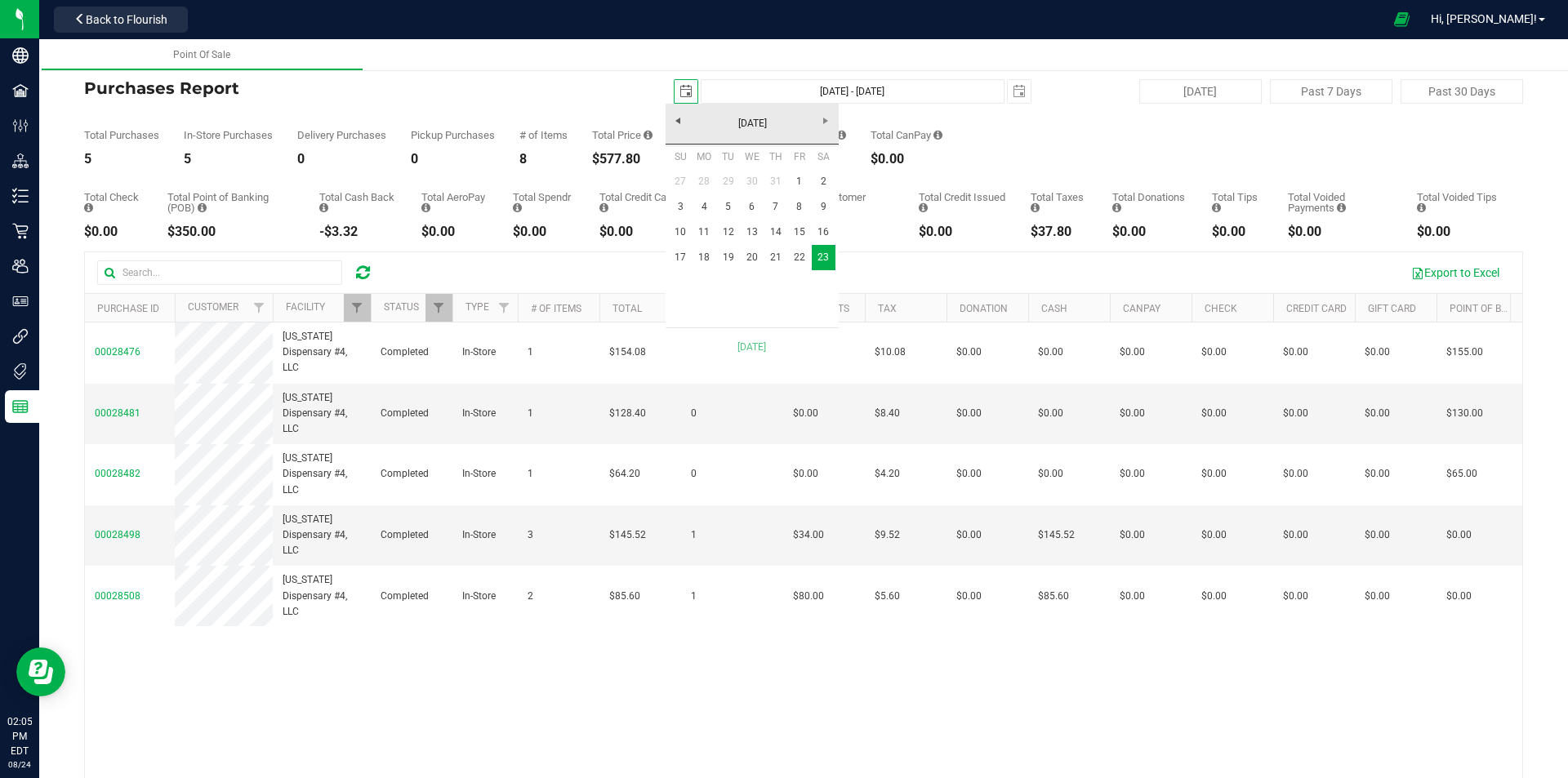
scroll to position [0, 41]
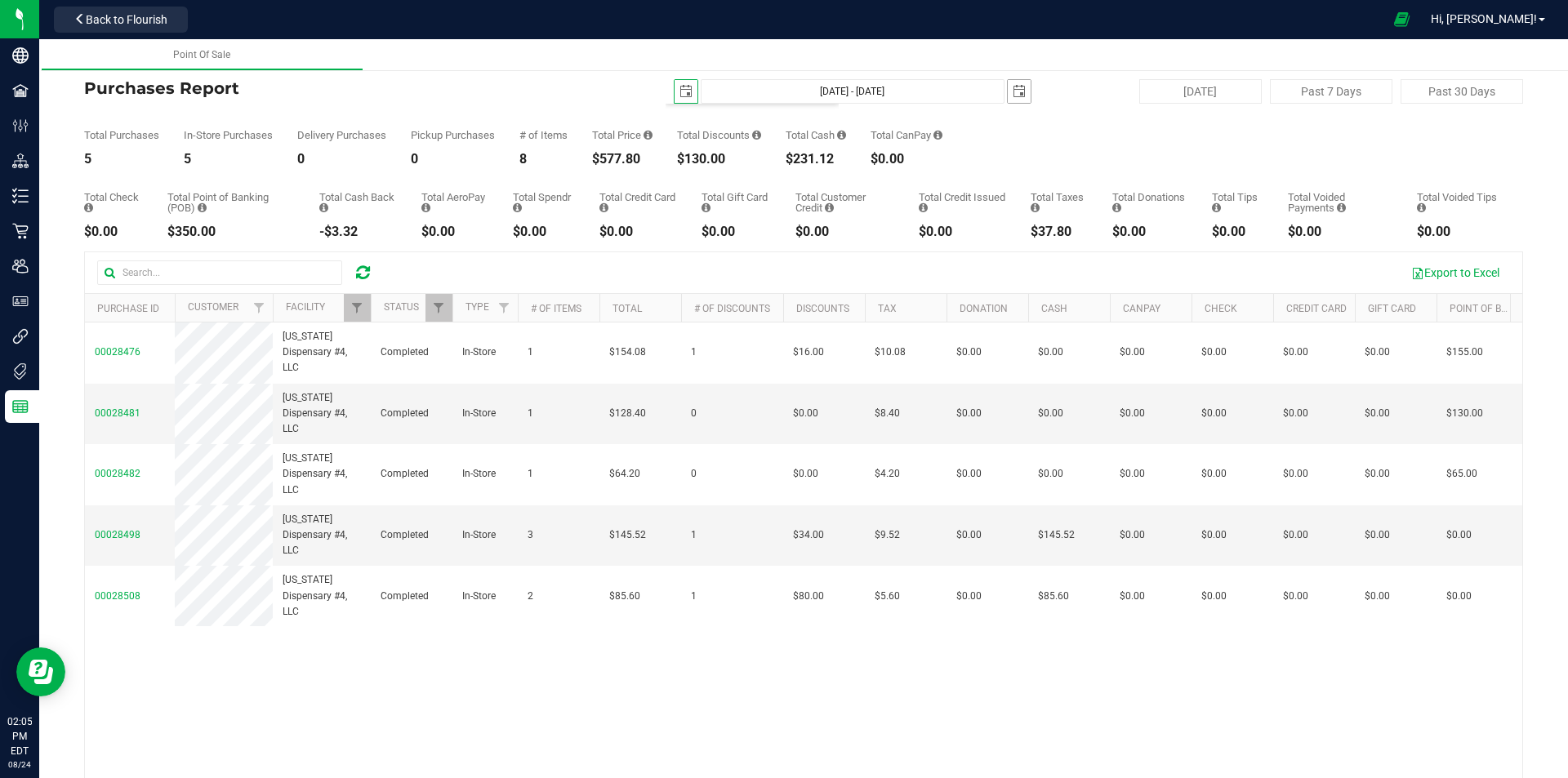
click at [1018, 94] on span "select" at bounding box center [1019, 91] width 23 height 23
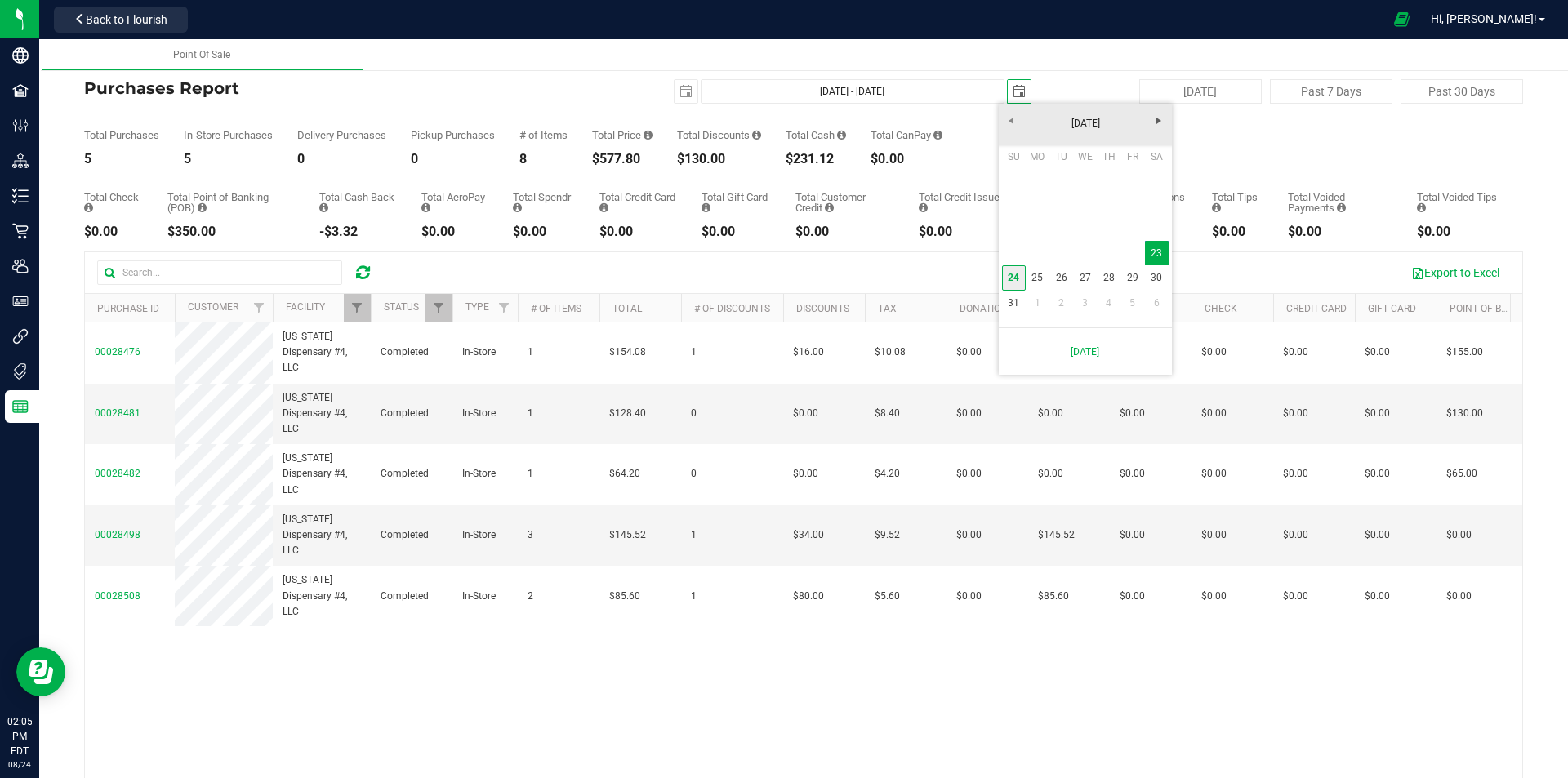
click at [1023, 275] on link "24" at bounding box center [1014, 278] width 24 height 26
type input "[DATE] - [DATE]"
type input "[DATE]"
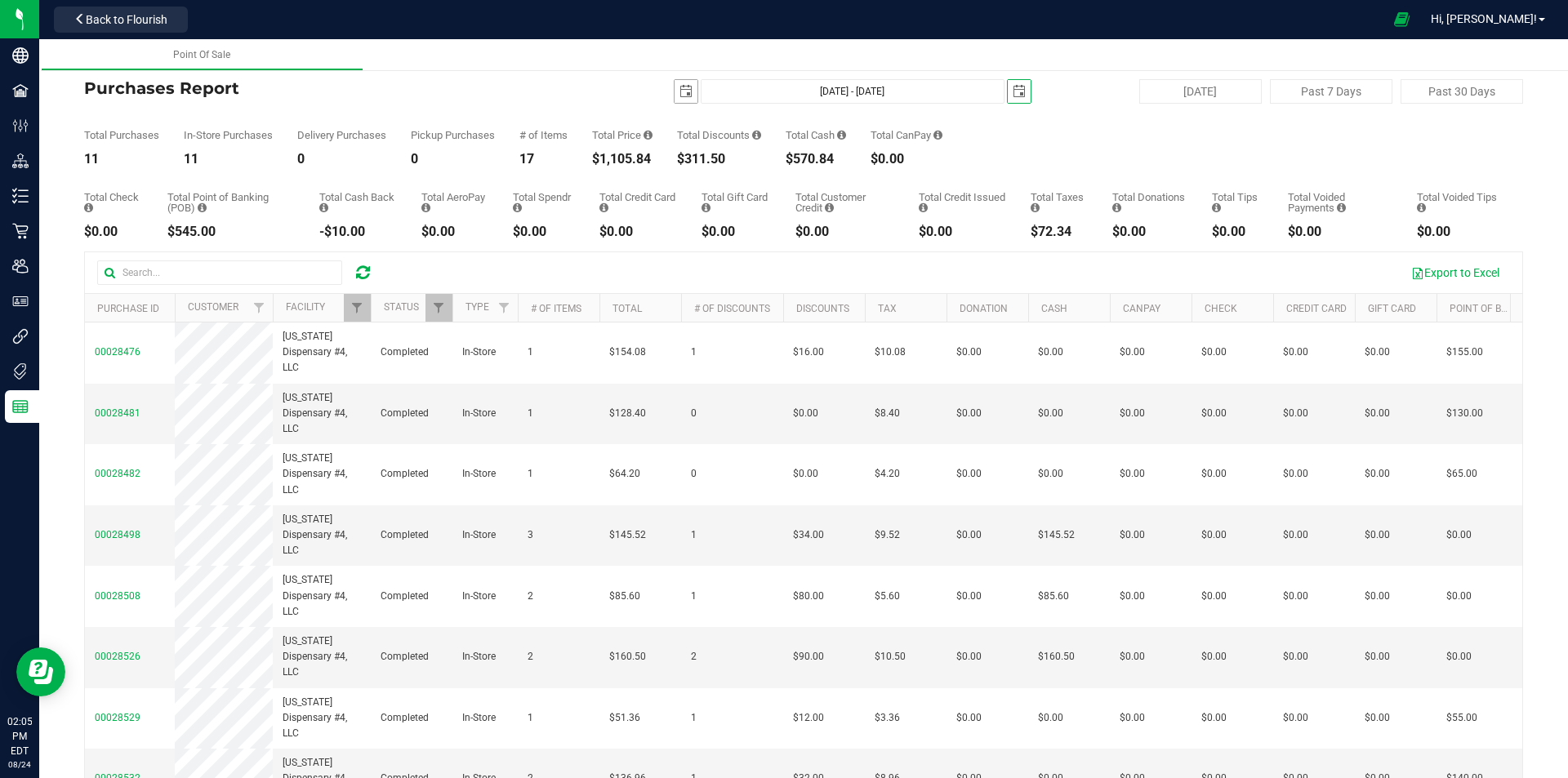
click at [681, 95] on span "select" at bounding box center [686, 91] width 13 height 13
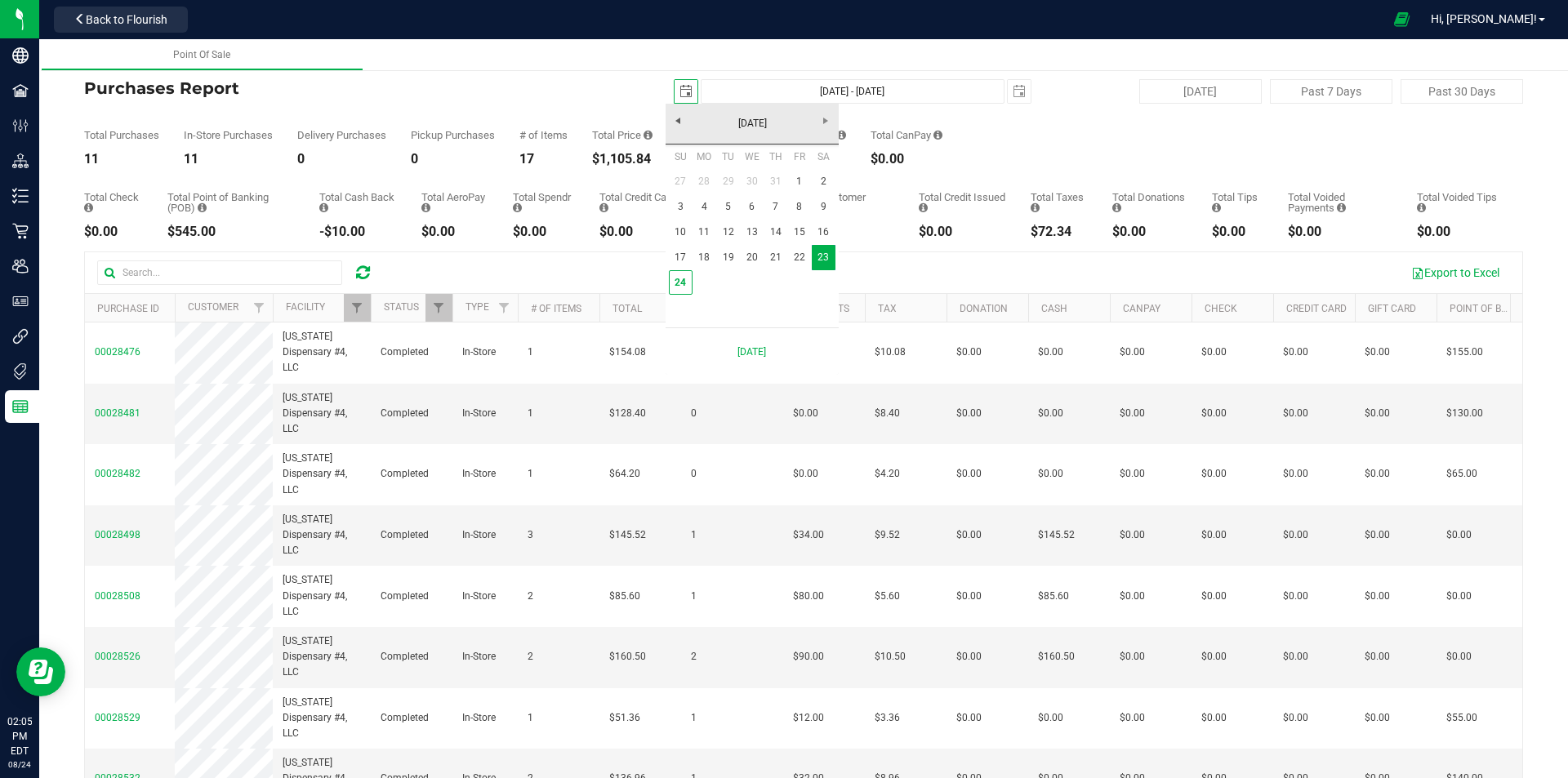
scroll to position [0, 41]
click at [682, 289] on link "24" at bounding box center [681, 283] width 24 height 26
type input "[DATE] - [DATE]"
type input "[DATE]"
